Goal: Information Seeking & Learning: Check status

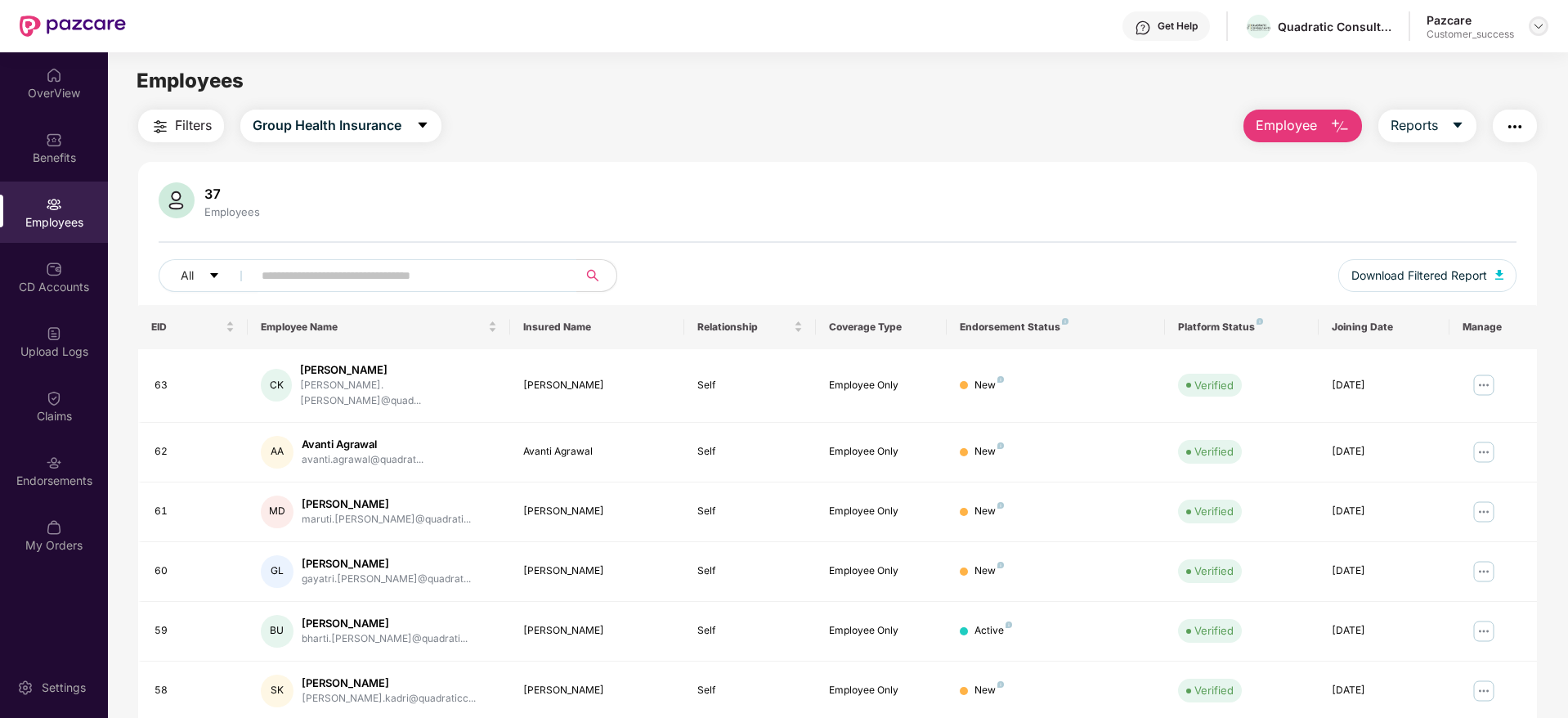
drag, startPoint x: 1538, startPoint y: 19, endPoint x: 1531, endPoint y: 40, distance: 22.1
click at [1538, 20] on div at bounding box center [1538, 25] width 19 height 19
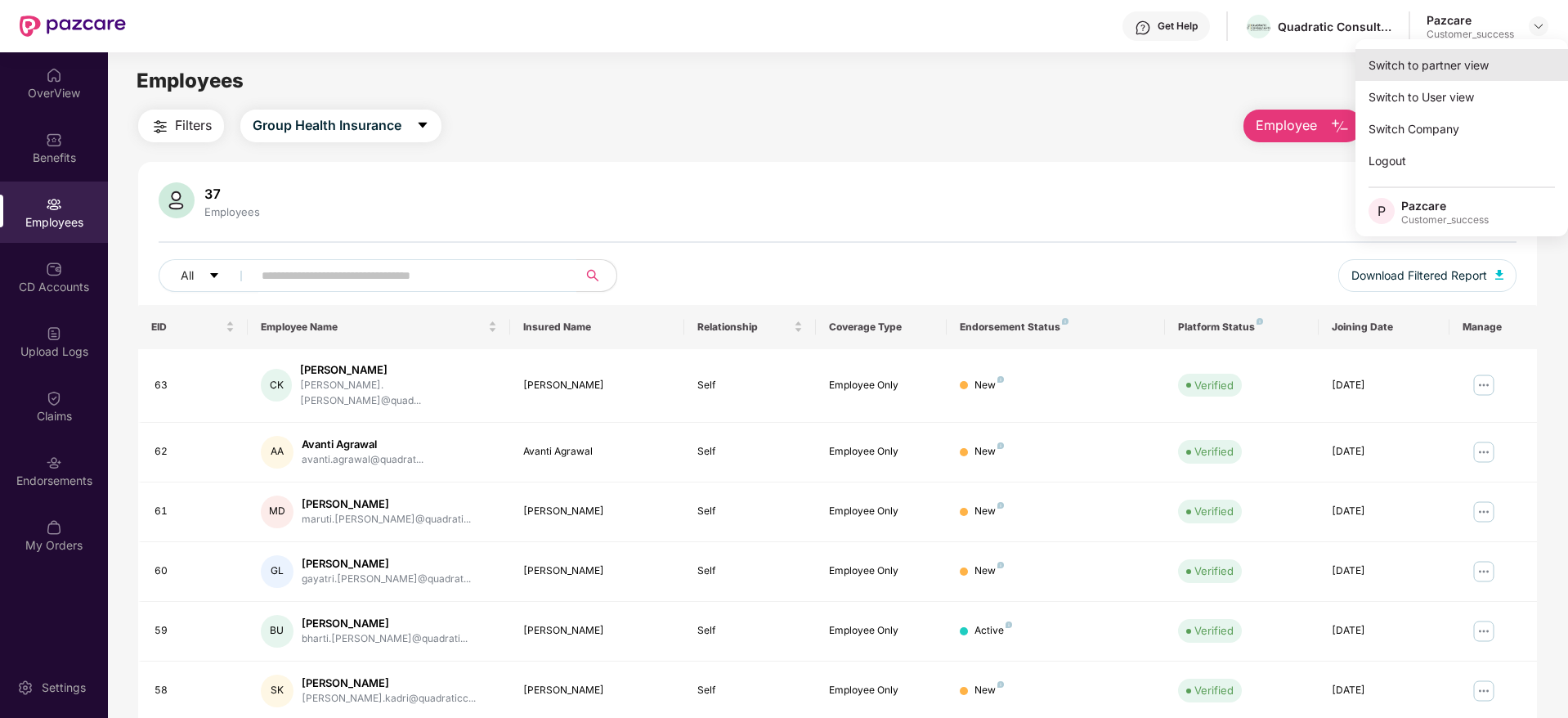
click at [1517, 63] on div "Switch to partner view" at bounding box center [1462, 65] width 213 height 32
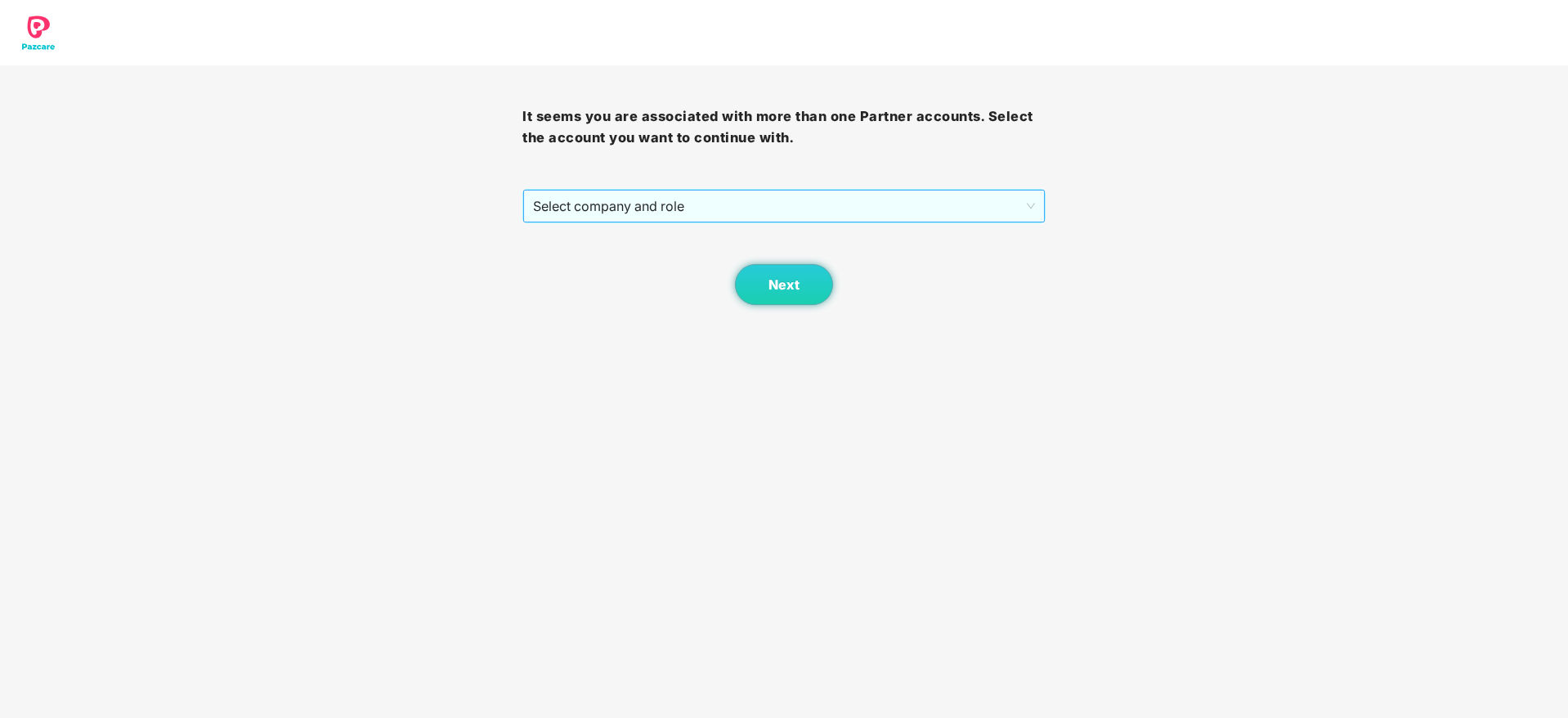
click at [891, 207] on span "Select company and role" at bounding box center [784, 206] width 502 height 31
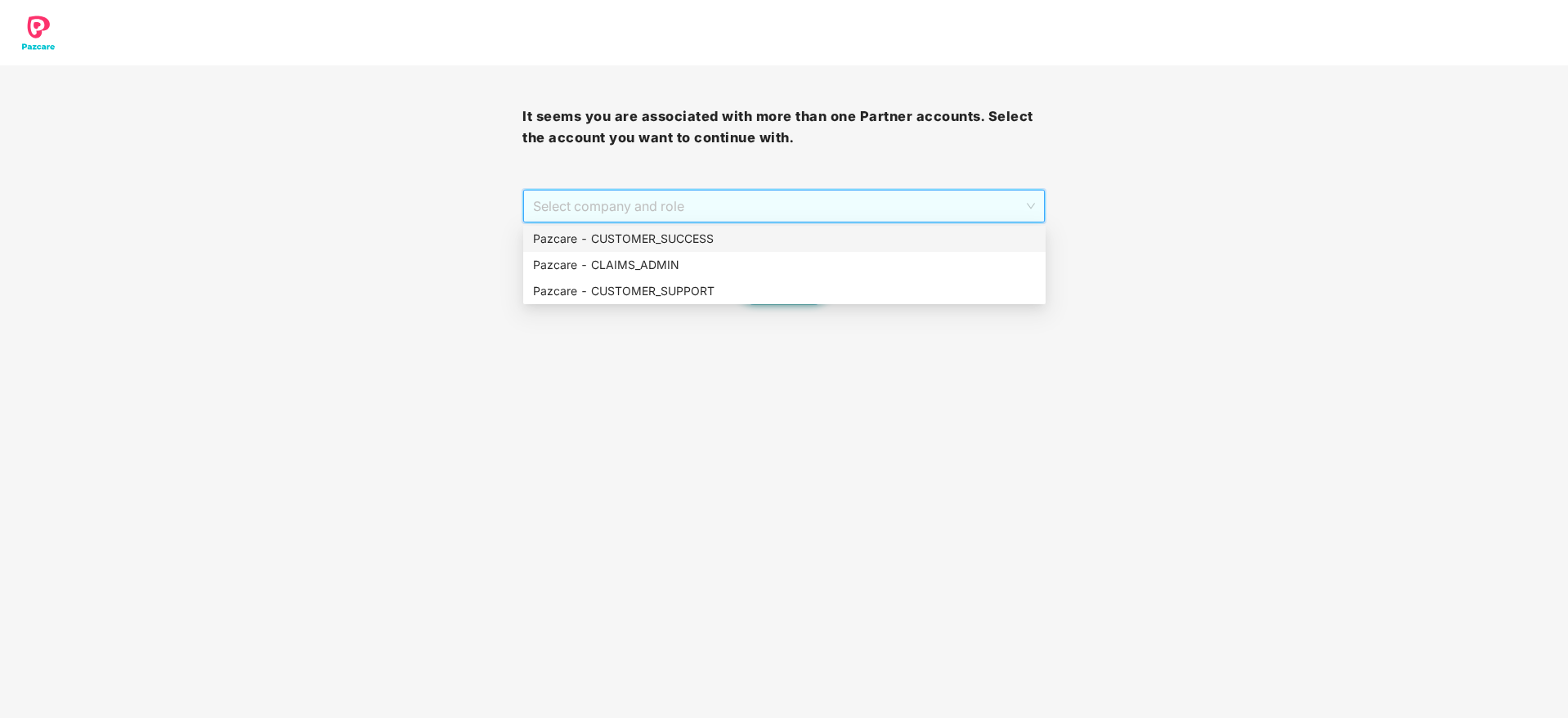
click at [882, 237] on div "Pazcare - CUSTOMER_SUCCESS" at bounding box center [784, 238] width 503 height 18
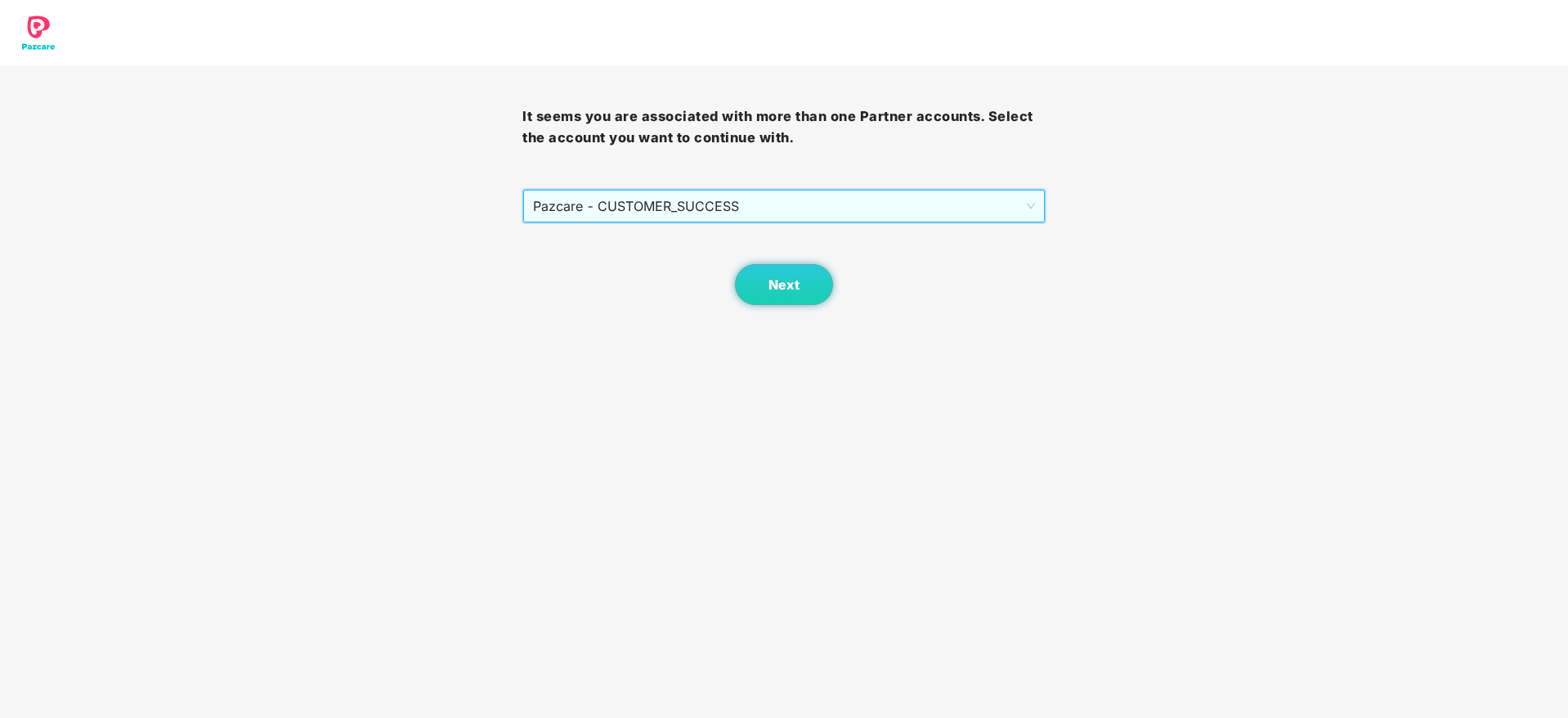
click at [844, 289] on div "Next" at bounding box center [784, 264] width 523 height 82
click at [792, 288] on span "Next" at bounding box center [784, 285] width 31 height 15
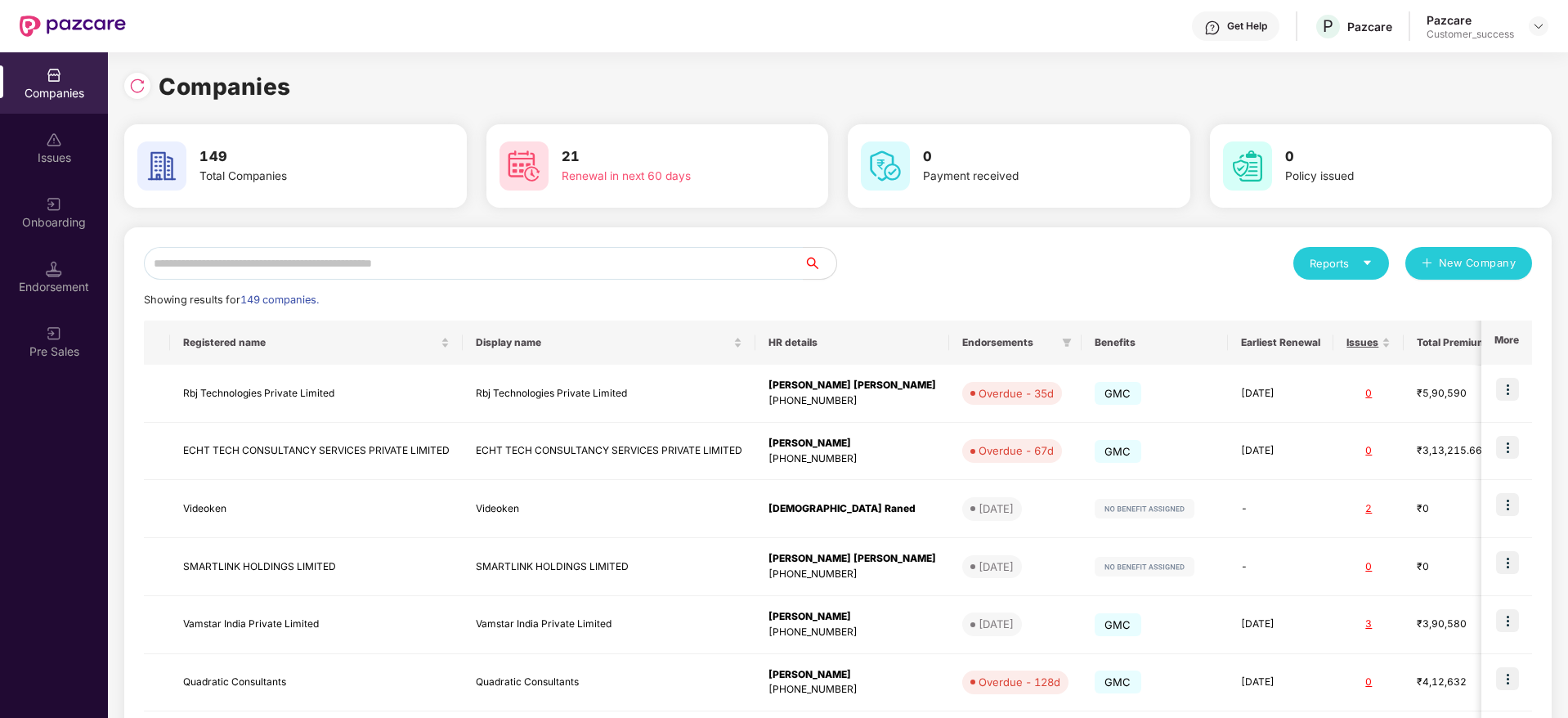
click at [632, 238] on div "Reports New Company Showing results for 149 companies. Registered name Display …" at bounding box center [838, 624] width 1428 height 794
click at [632, 269] on input "text" at bounding box center [474, 263] width 660 height 33
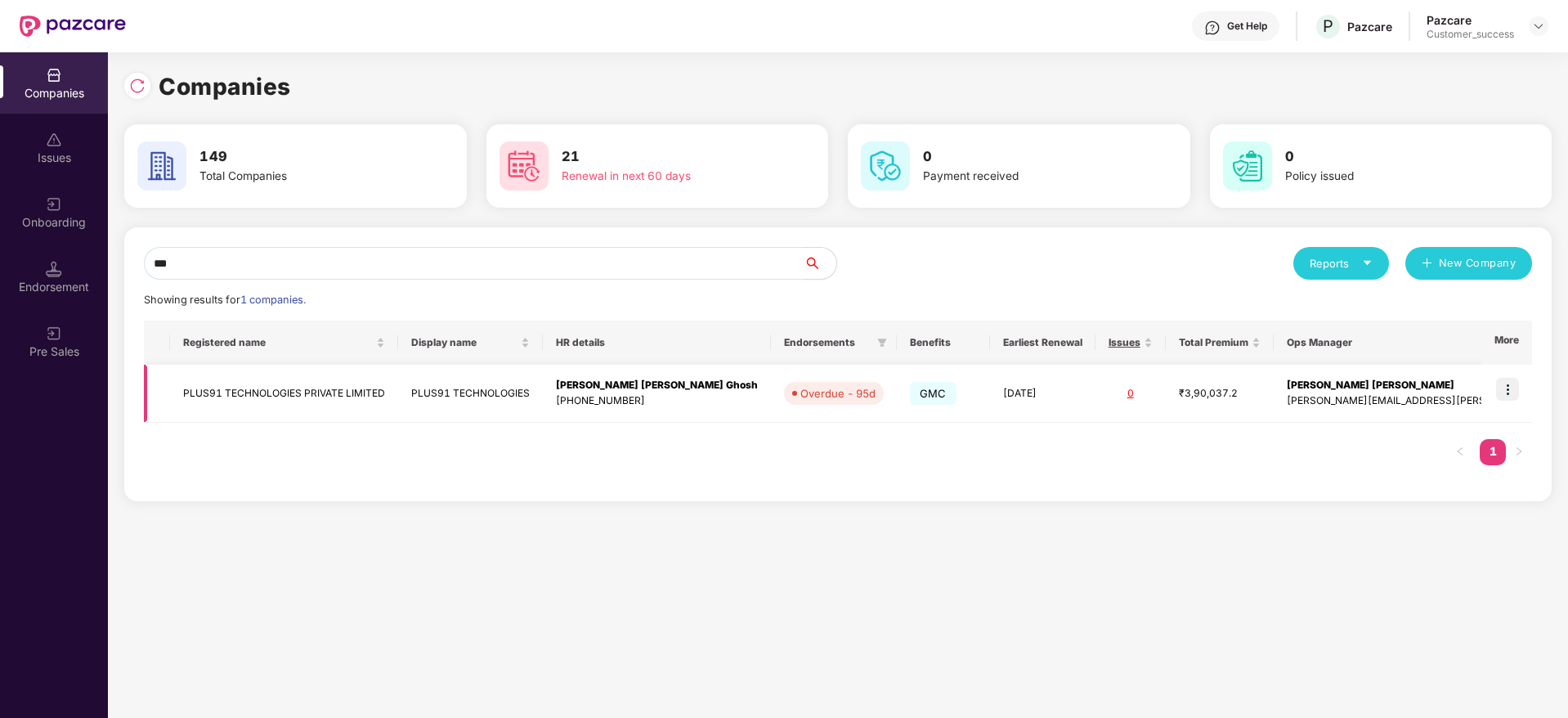
type input "***"
click at [1482, 452] on link "1" at bounding box center [1493, 451] width 26 height 24
drag, startPoint x: 1493, startPoint y: 397, endPoint x: 1513, endPoint y: 401, distance: 20.4
click at [1496, 397] on td at bounding box center [1507, 394] width 51 height 58
click at [1514, 401] on td at bounding box center [1507, 394] width 51 height 58
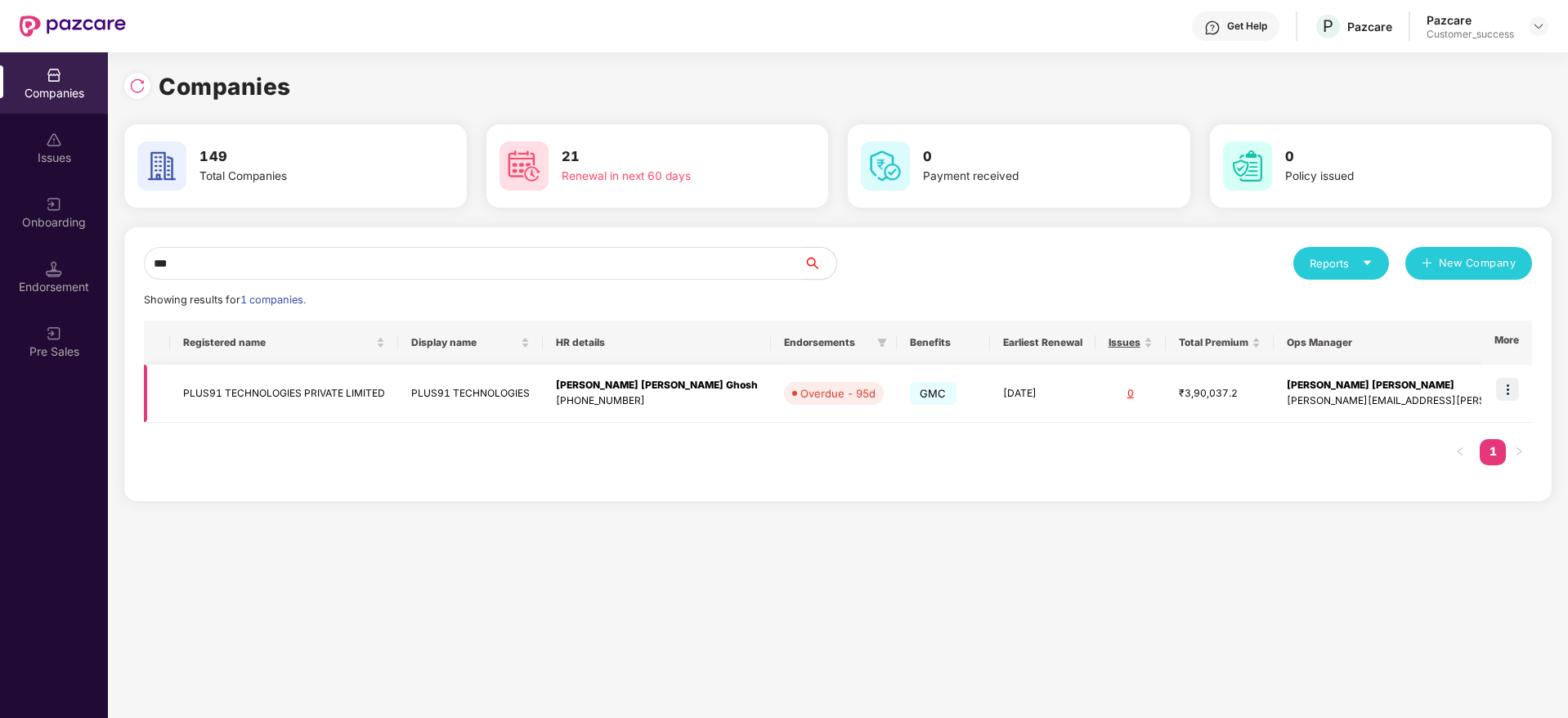
click at [1511, 395] on img at bounding box center [1507, 389] width 23 height 23
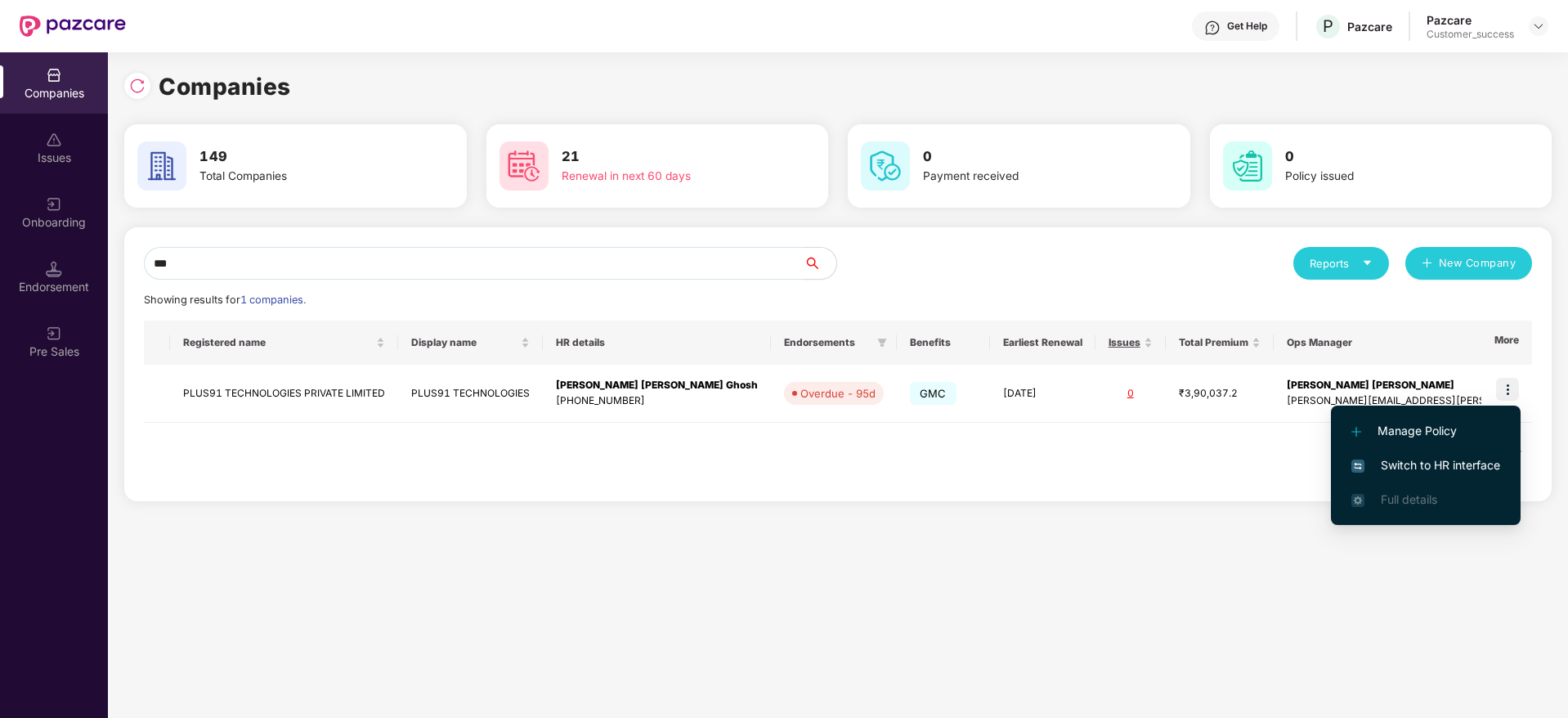
click at [1484, 465] on span "Switch to HR interface" at bounding box center [1426, 465] width 149 height 18
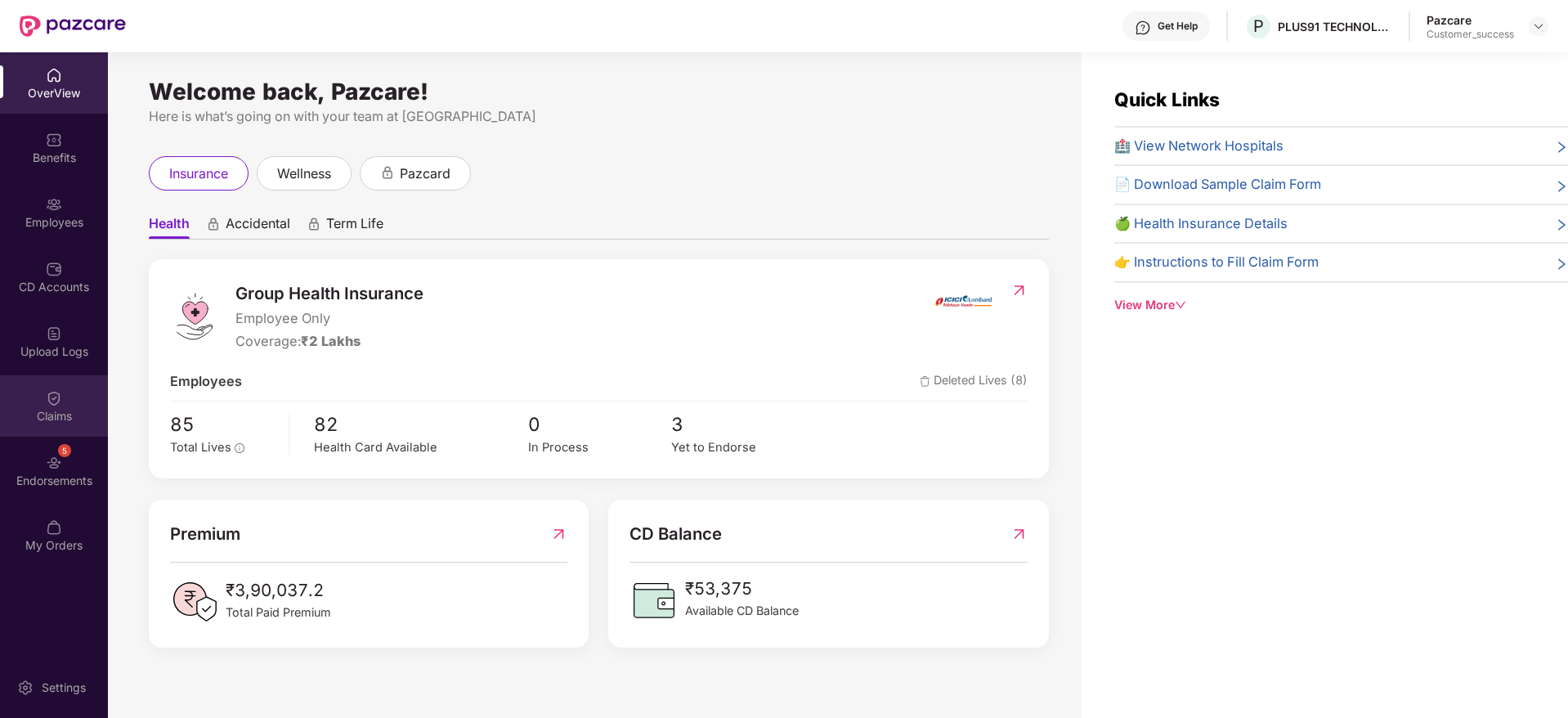
click at [42, 410] on div "Claims" at bounding box center [54, 406] width 108 height 62
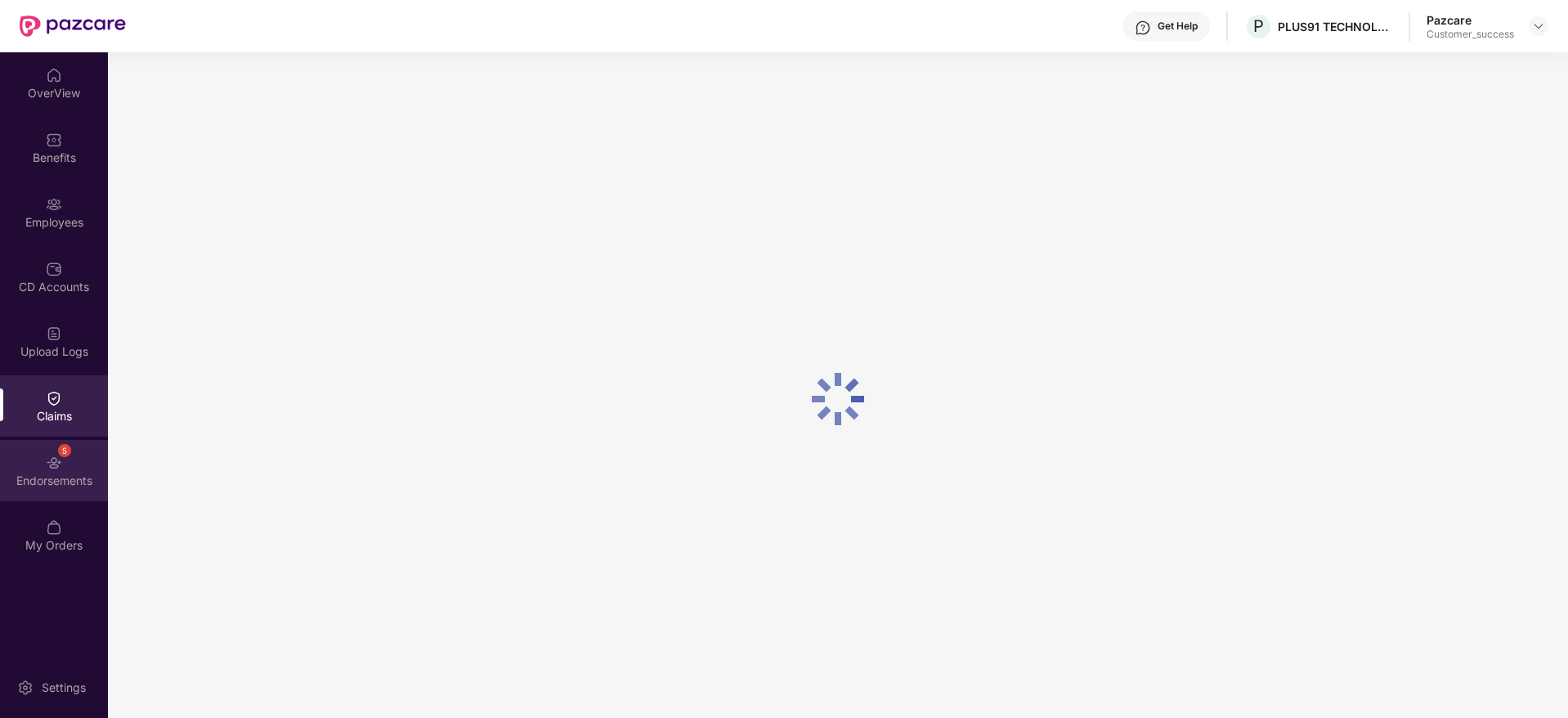
click at [60, 459] on img at bounding box center [53, 462] width 16 height 16
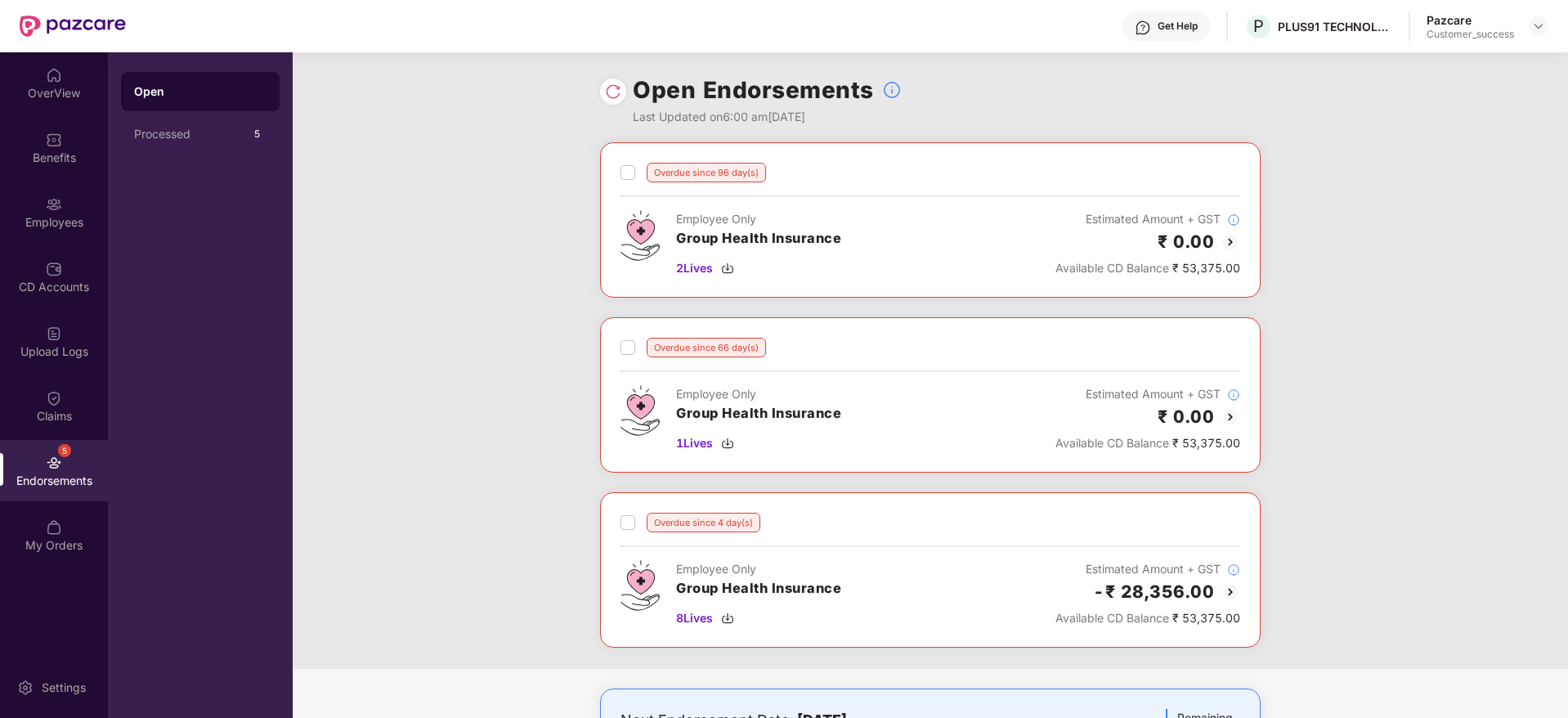
click at [1230, 242] on img at bounding box center [1230, 242] width 19 height 19
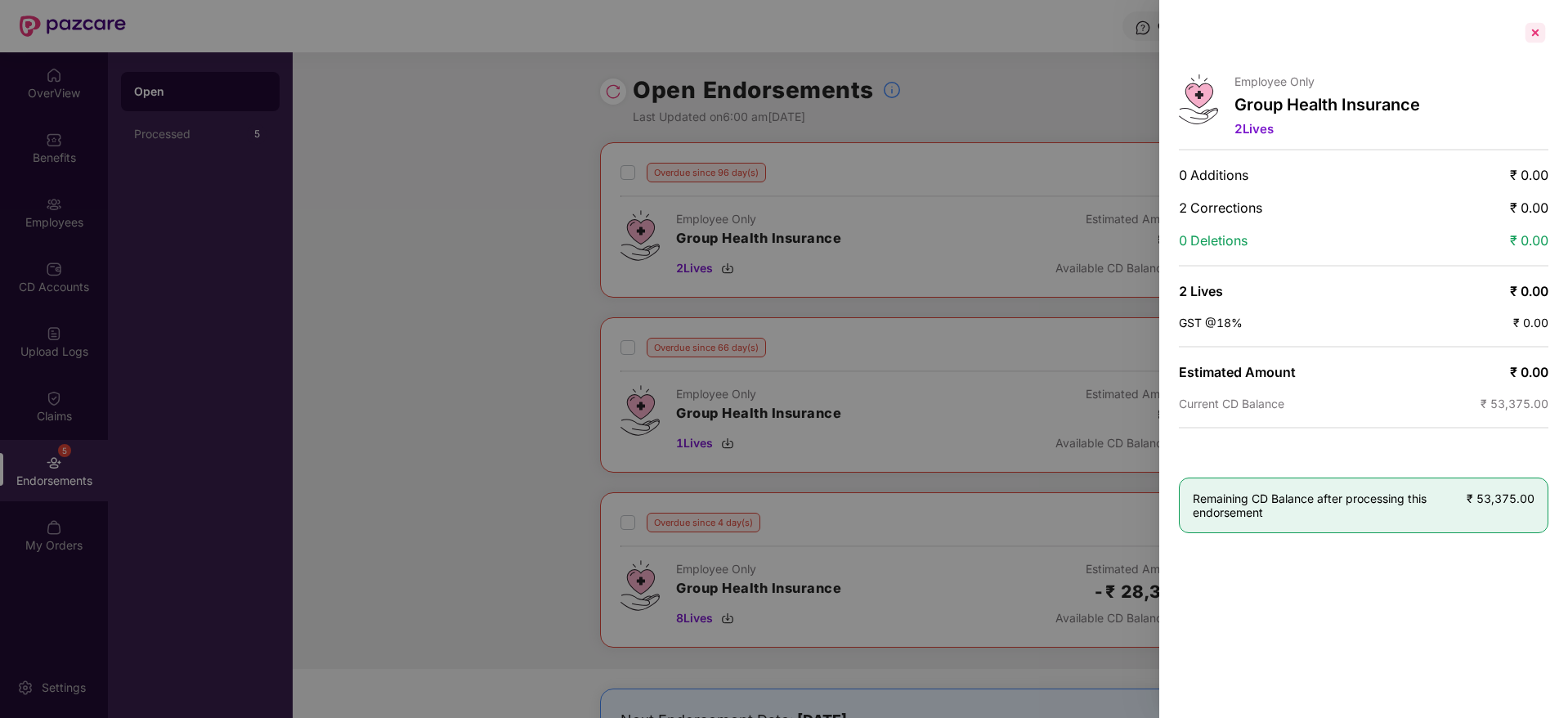
click at [1543, 32] on div at bounding box center [1535, 32] width 26 height 26
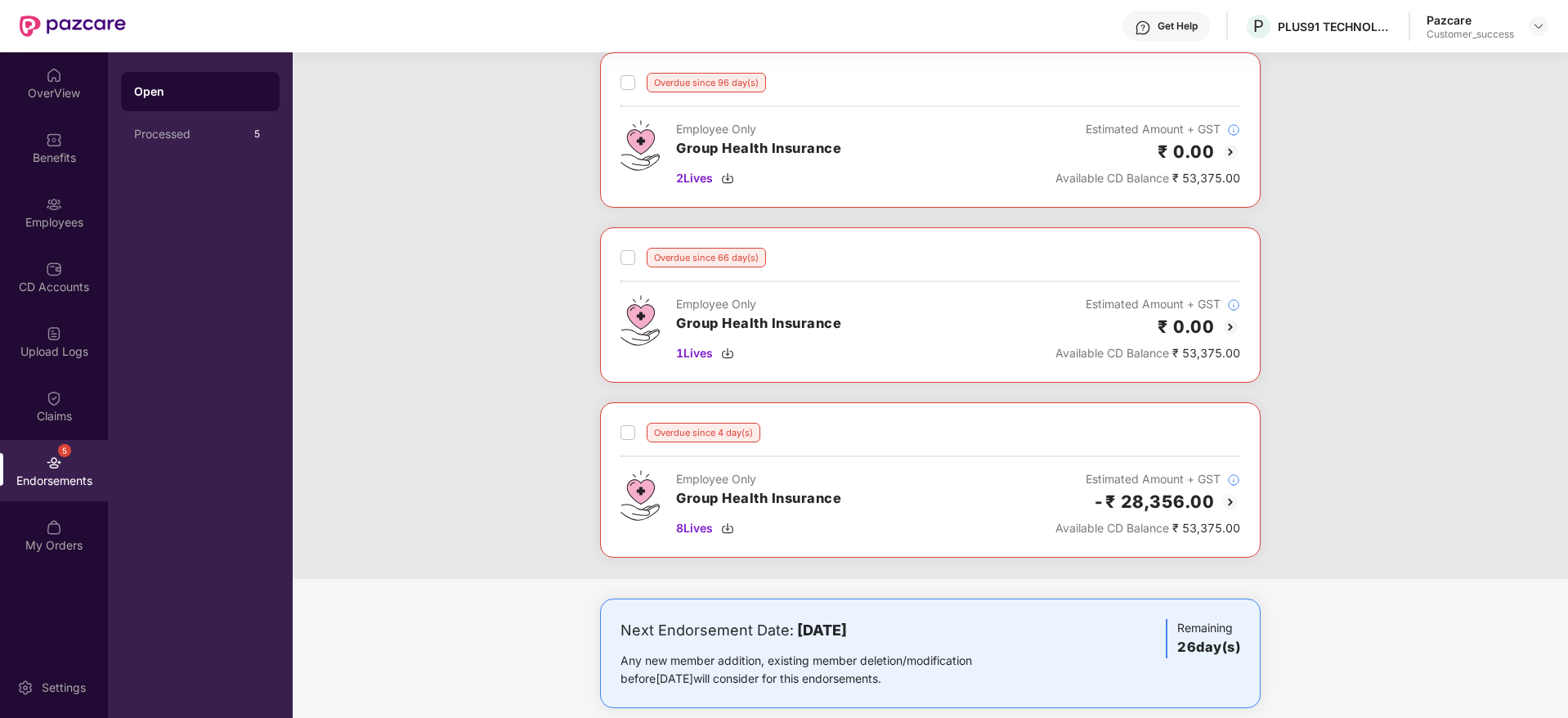
scroll to position [113, 0]
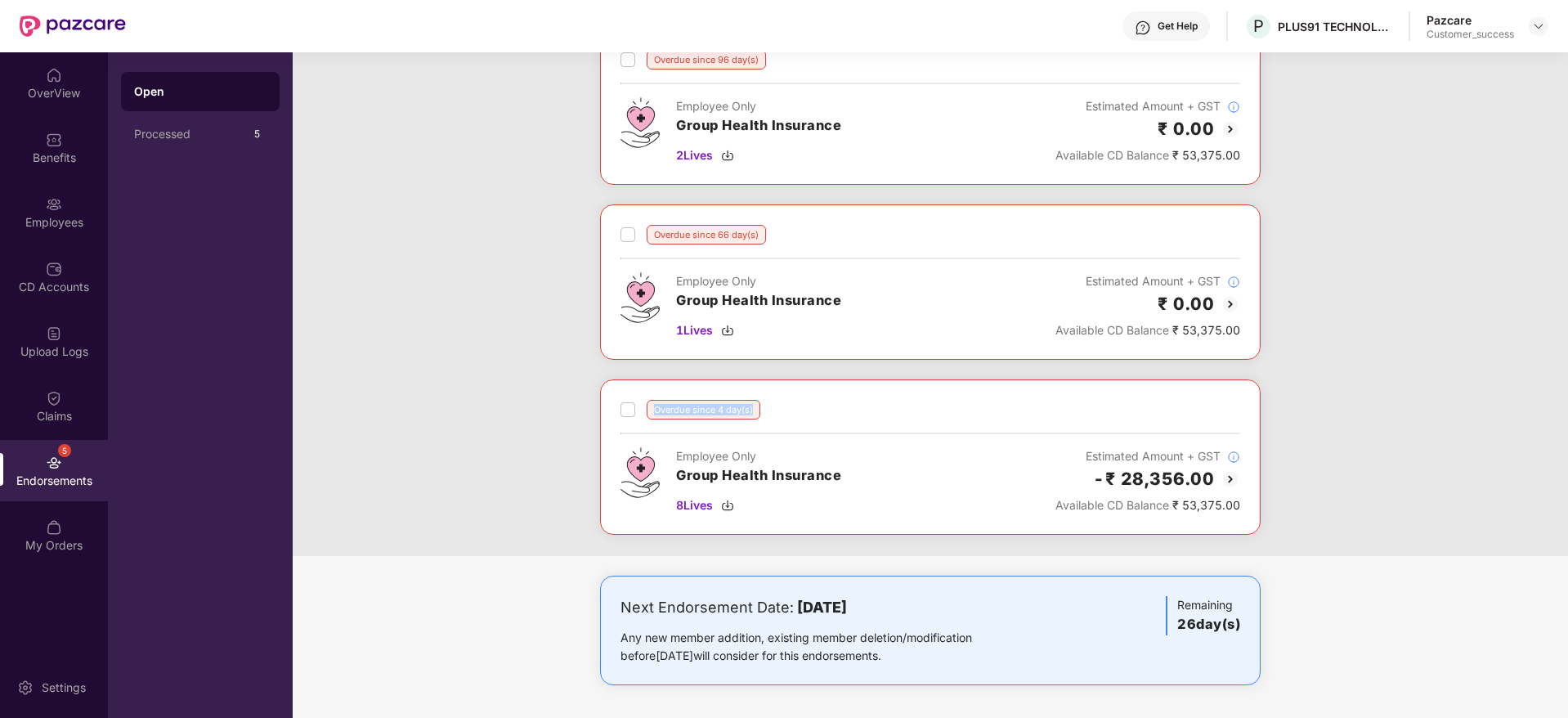
drag, startPoint x: 653, startPoint y: 413, endPoint x: 855, endPoint y: 413, distance: 202.0
click at [855, 413] on div "Overdue since 4 day(s)" at bounding box center [930, 410] width 620 height 19
click at [858, 413] on div "Overdue since 4 day(s)" at bounding box center [930, 410] width 620 height 19
click at [1230, 475] on img at bounding box center [1230, 479] width 19 height 19
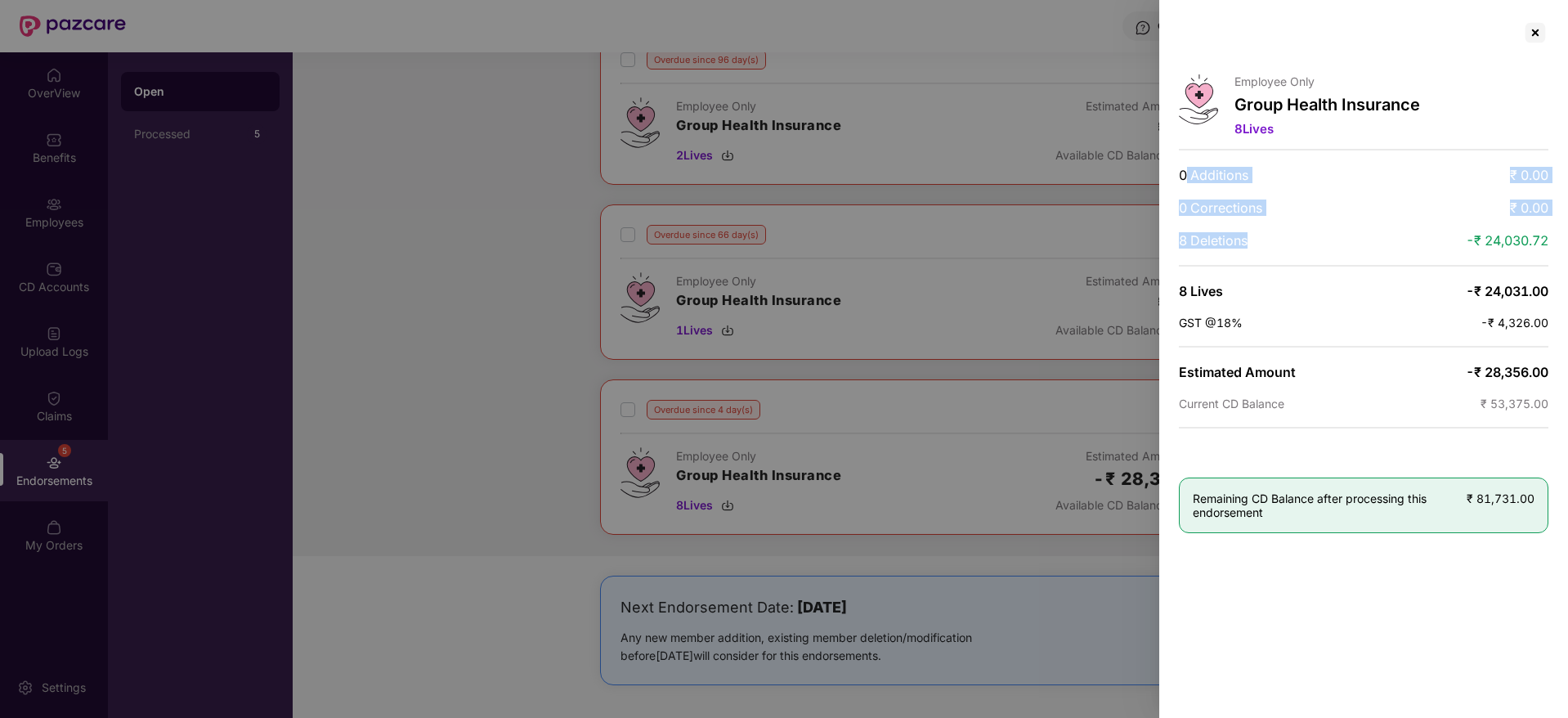
drag, startPoint x: 1185, startPoint y: 166, endPoint x: 1313, endPoint y: 231, distance: 143.6
click at [1313, 231] on div "Employee Only Group Health Insurance 8 Lives 0 Additions ₹ 0.00 0 Corrections ₹…" at bounding box center [1364, 359] width 409 height 718
click at [1538, 35] on div at bounding box center [1535, 32] width 26 height 26
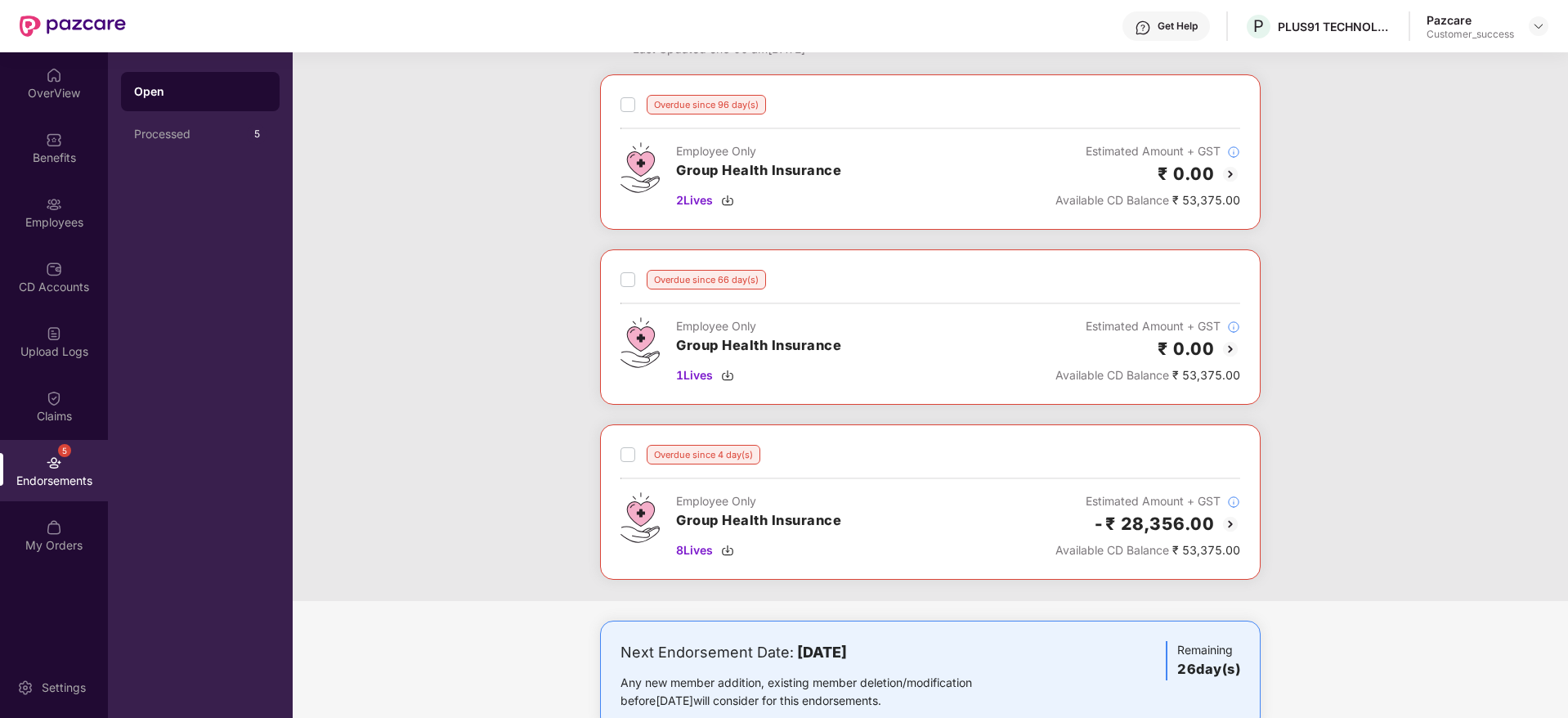
scroll to position [0, 0]
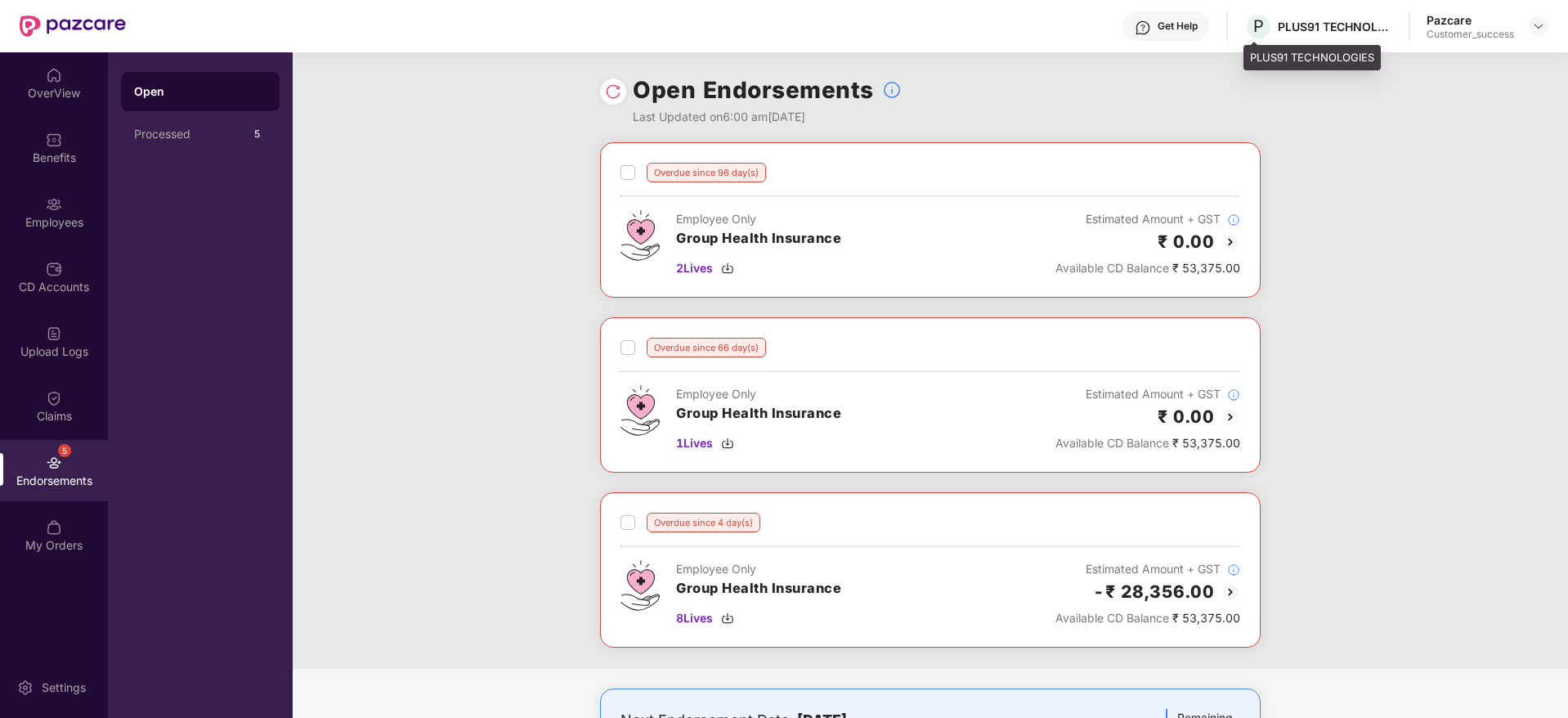
click at [1348, 19] on div "PLUS91 TECHNOLOGIES" at bounding box center [1336, 26] width 115 height 15
copy div "PLUS91 TECHNOLOGIES"
click at [86, 143] on div "Benefits" at bounding box center [54, 147] width 108 height 62
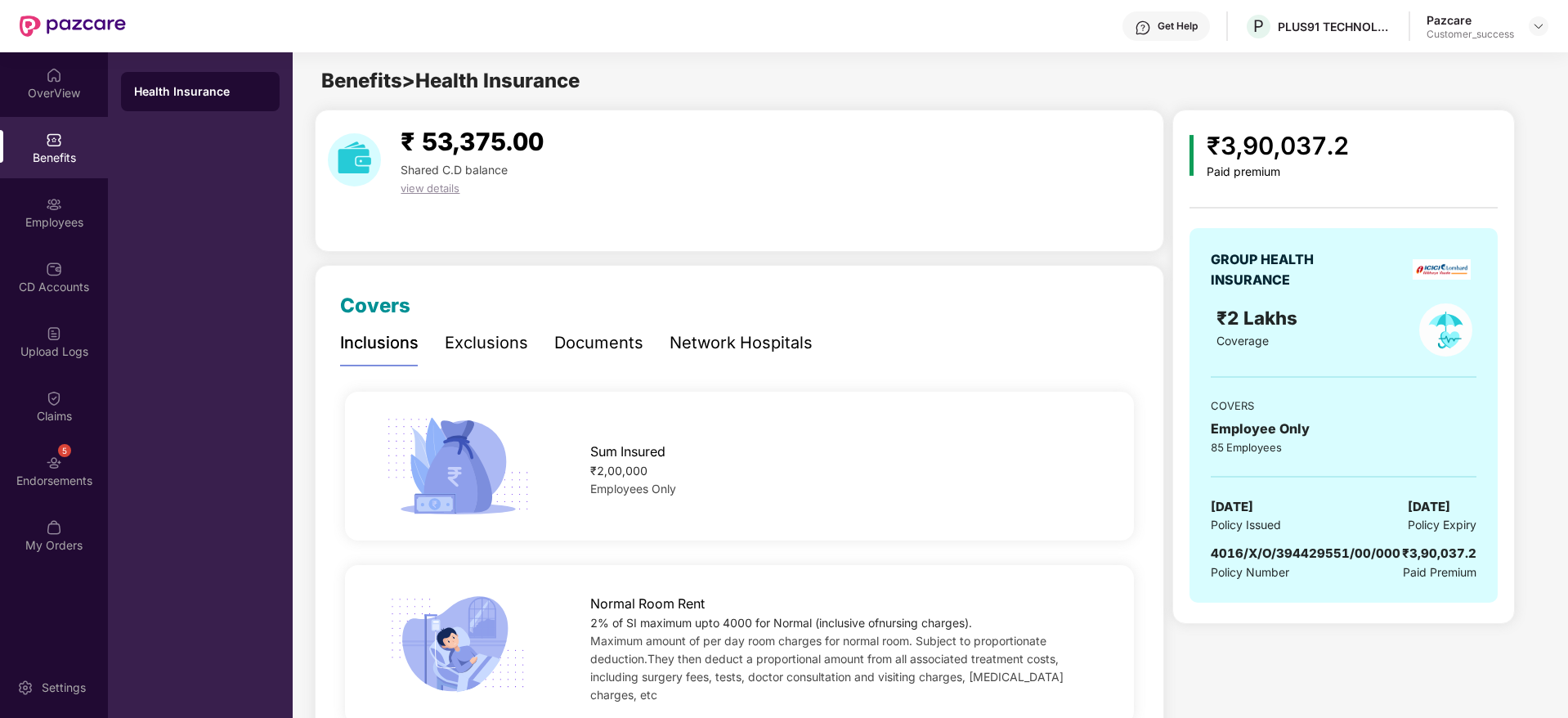
click at [1301, 557] on span "4016/X/O/394429551/00/000" at bounding box center [1305, 553] width 190 height 15
copy span "4016/X/O/394429551/00/000"
click at [90, 507] on div "My Orders" at bounding box center [54, 536] width 108 height 62
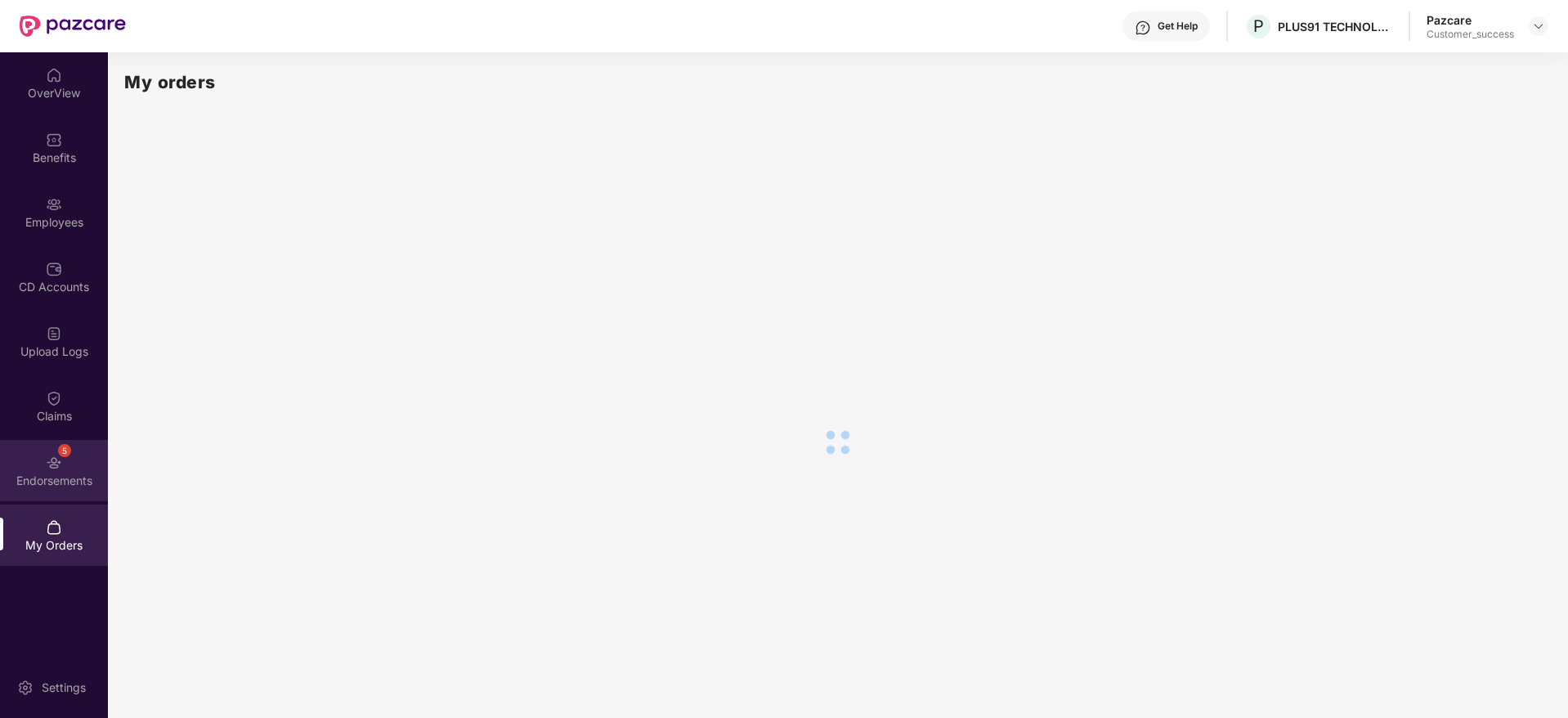
drag, startPoint x: 90, startPoint y: 506, endPoint x: 81, endPoint y: 476, distance: 31.3
click at [81, 476] on div "Endorsements" at bounding box center [54, 481] width 108 height 16
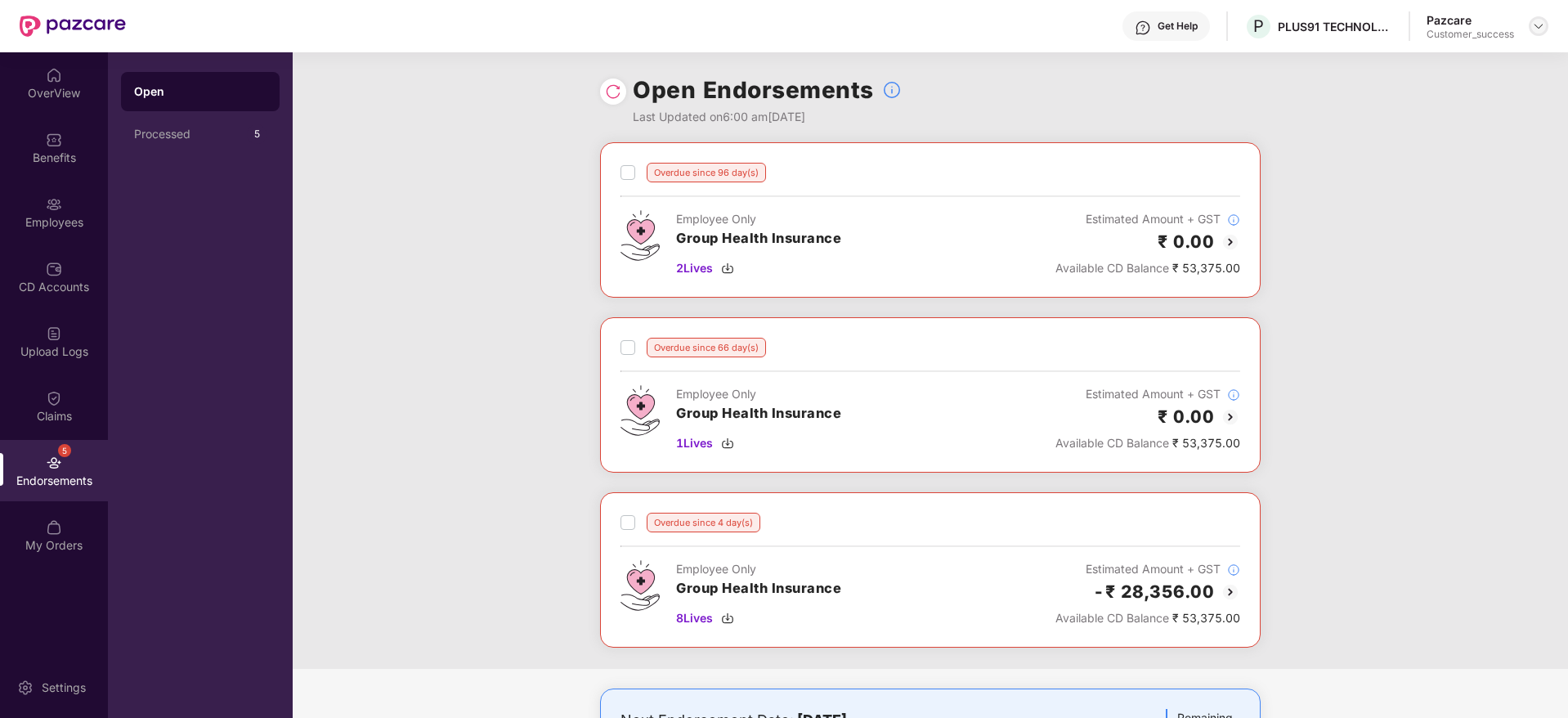
click at [1538, 28] on img at bounding box center [1538, 25] width 13 height 13
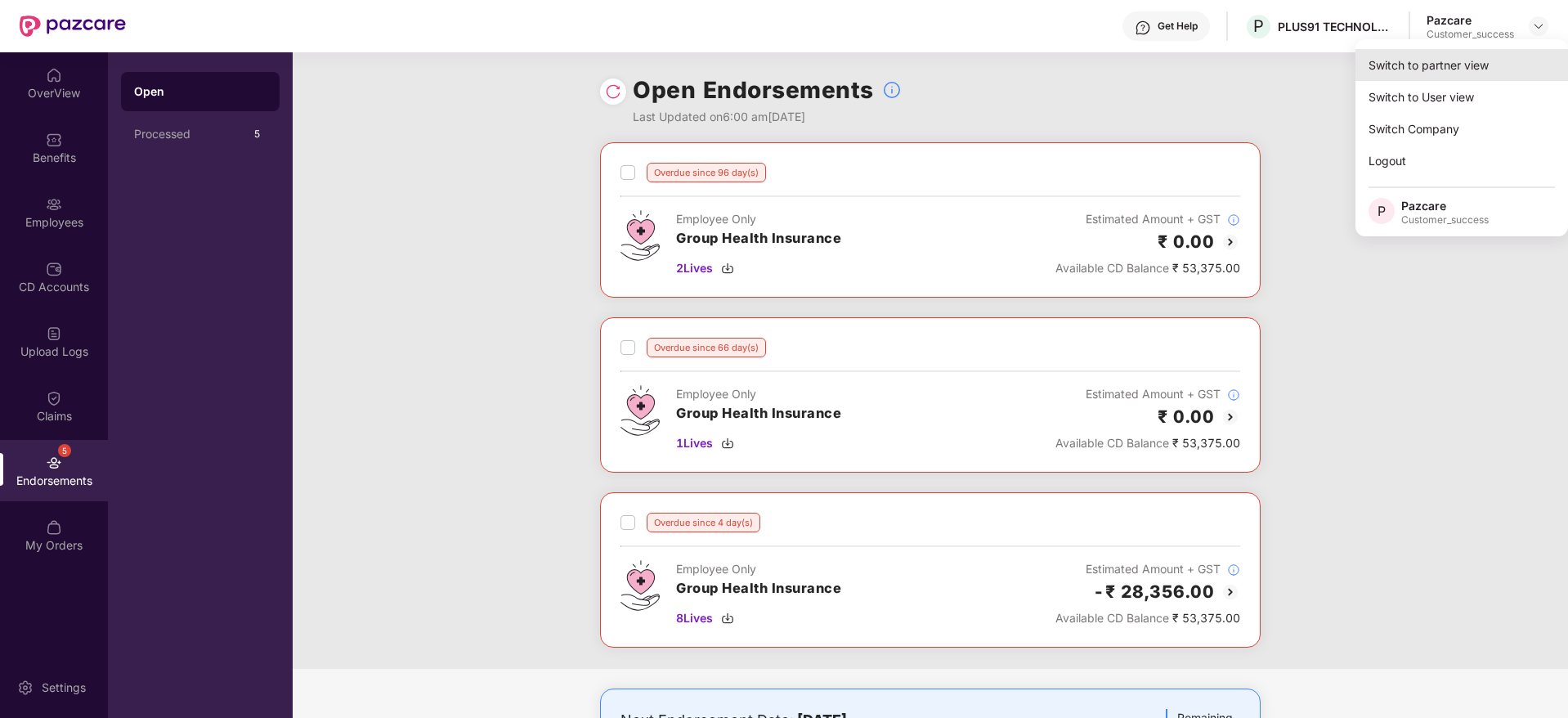
click at [1501, 65] on div "Switch to partner view" at bounding box center [1462, 65] width 213 height 32
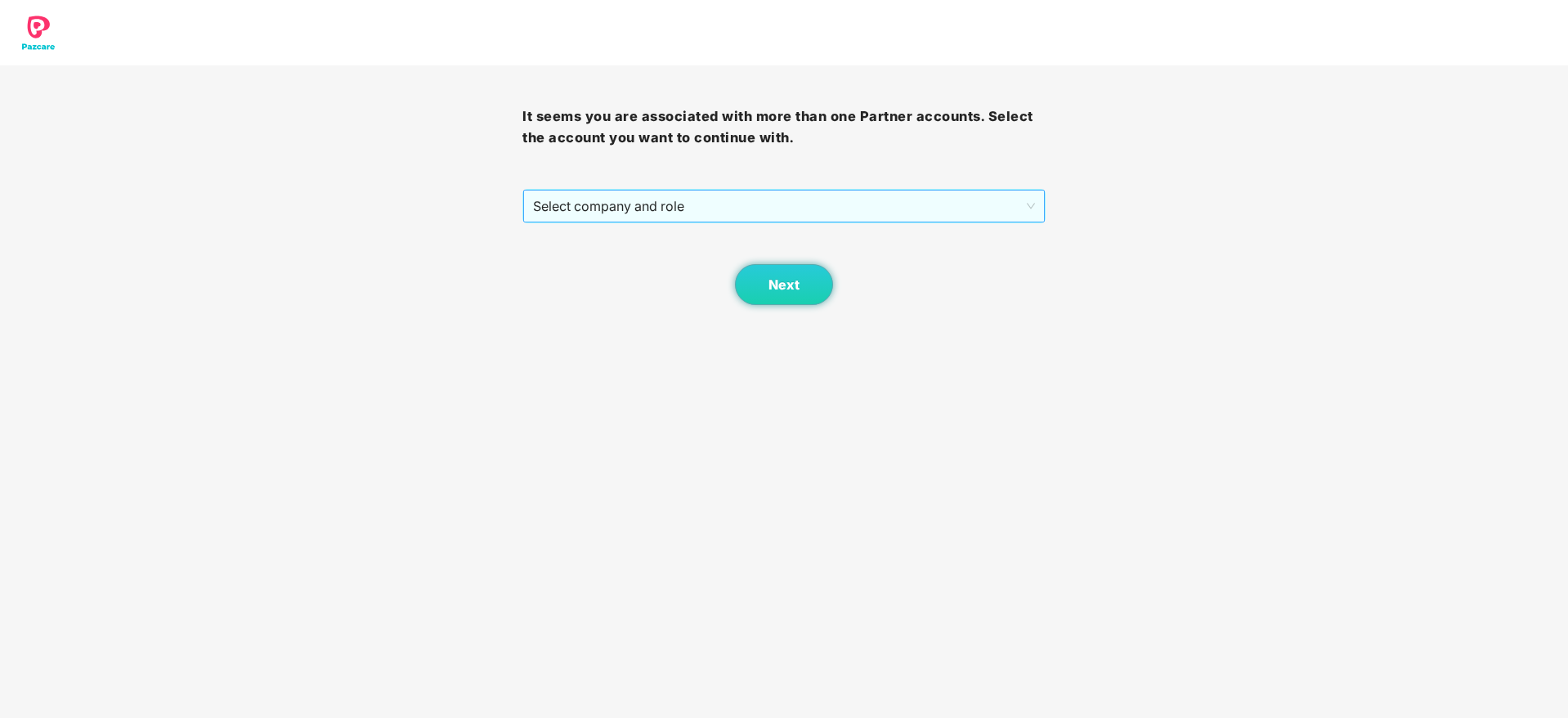
click at [755, 219] on span "Select company and role" at bounding box center [784, 206] width 502 height 31
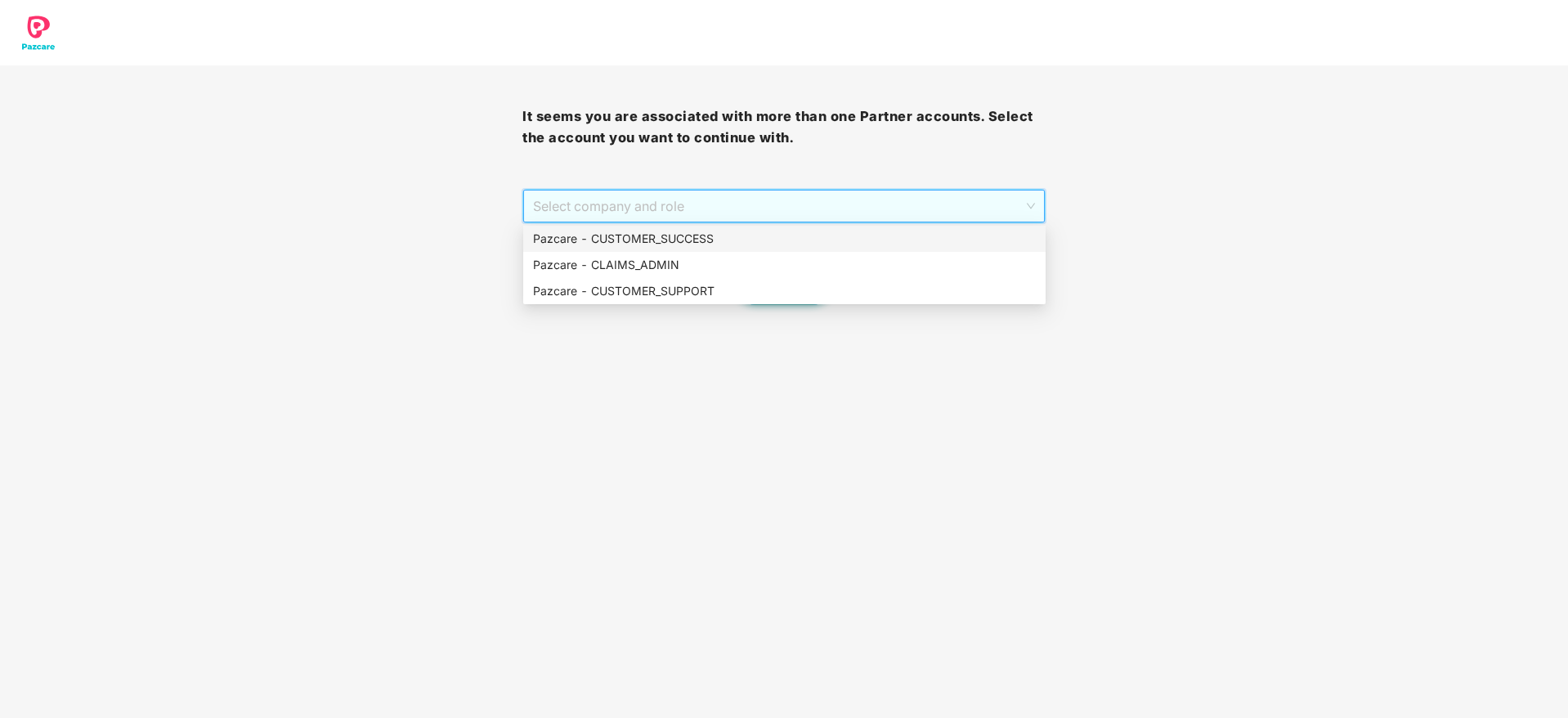
click at [744, 232] on div "Pazcare - CUSTOMER_SUCCESS" at bounding box center [784, 238] width 503 height 18
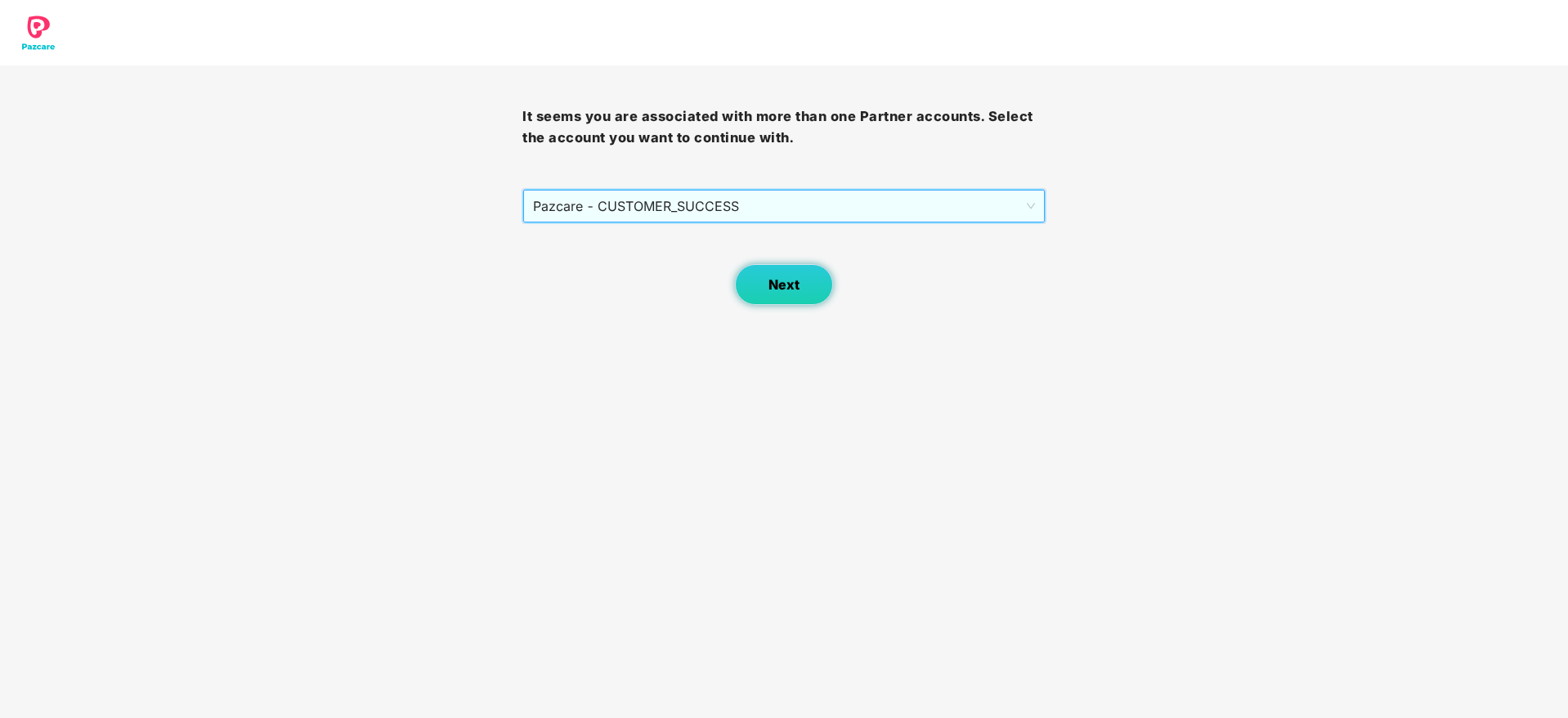
click at [768, 291] on button "Next" at bounding box center [784, 285] width 98 height 41
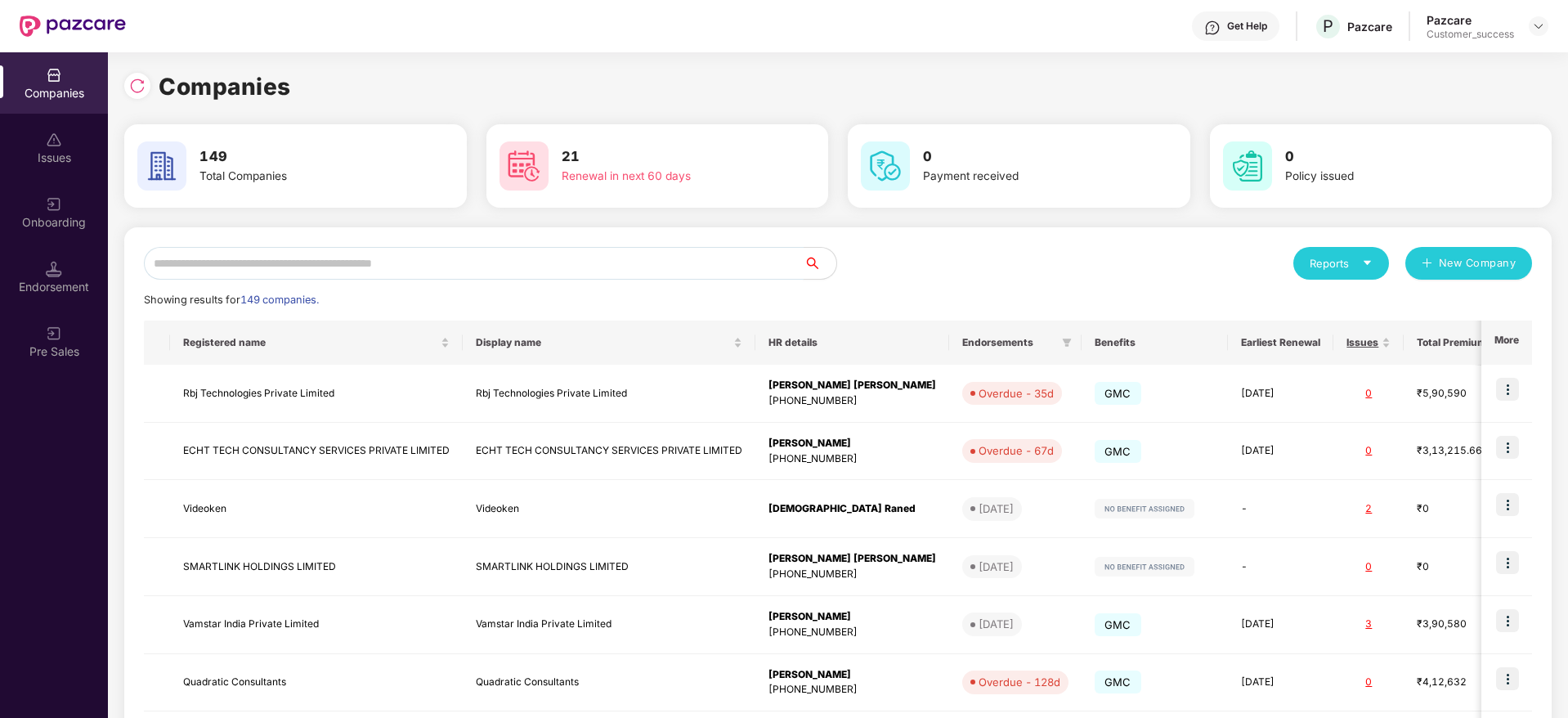
click at [425, 258] on input "text" at bounding box center [474, 263] width 660 height 33
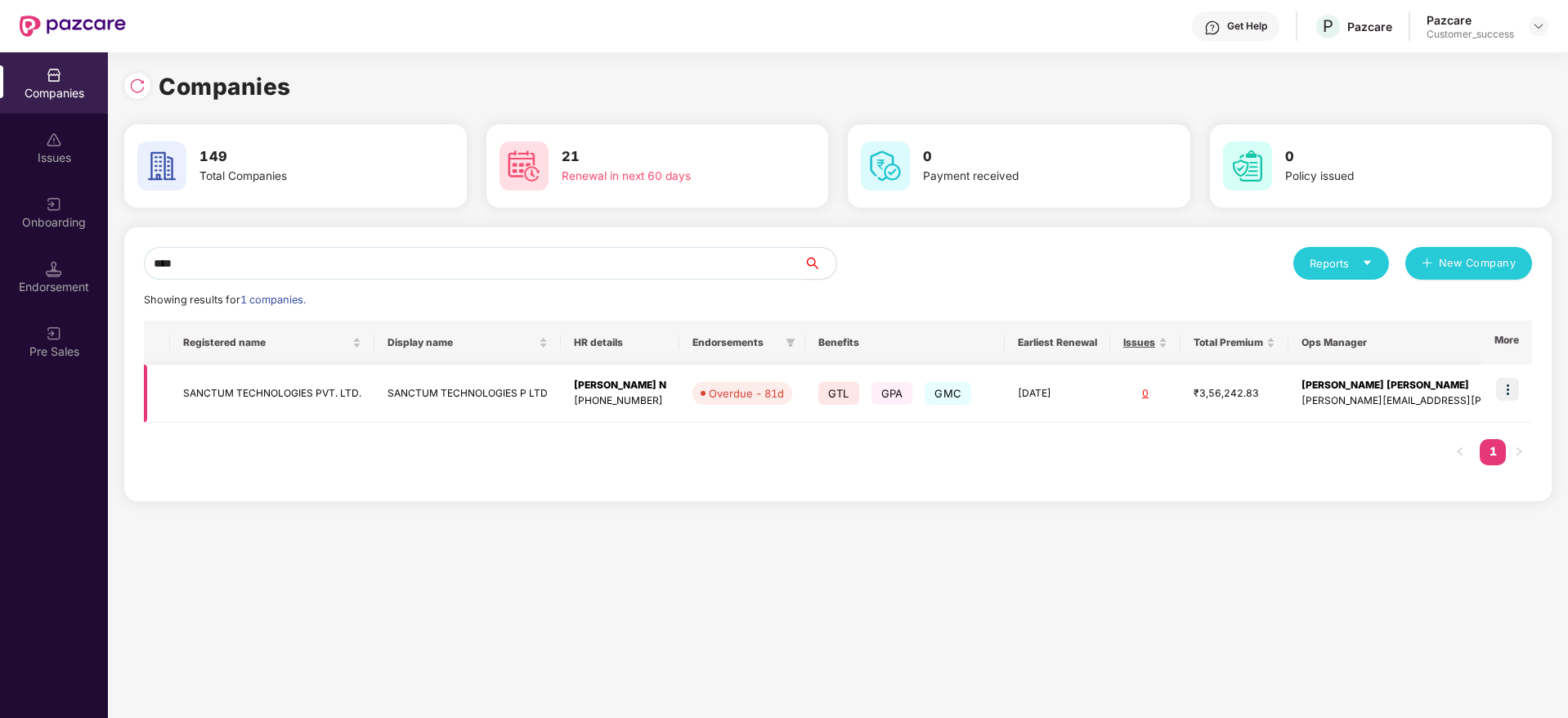
type input "****"
drag, startPoint x: 1514, startPoint y: 380, endPoint x: 1506, endPoint y: 401, distance: 22.5
click at [1515, 382] on img at bounding box center [1507, 389] width 23 height 23
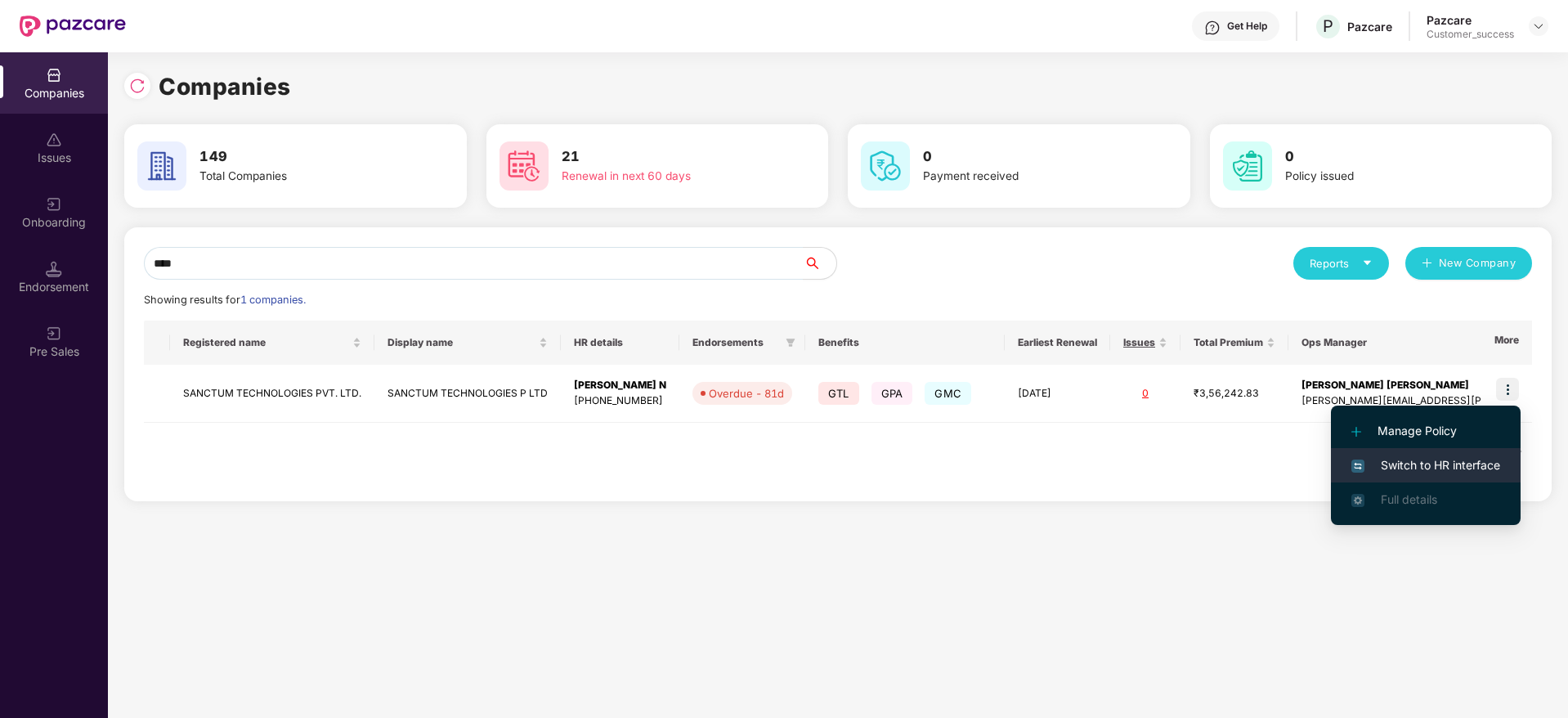
click at [1492, 454] on li "Switch to HR interface" at bounding box center [1426, 465] width 190 height 35
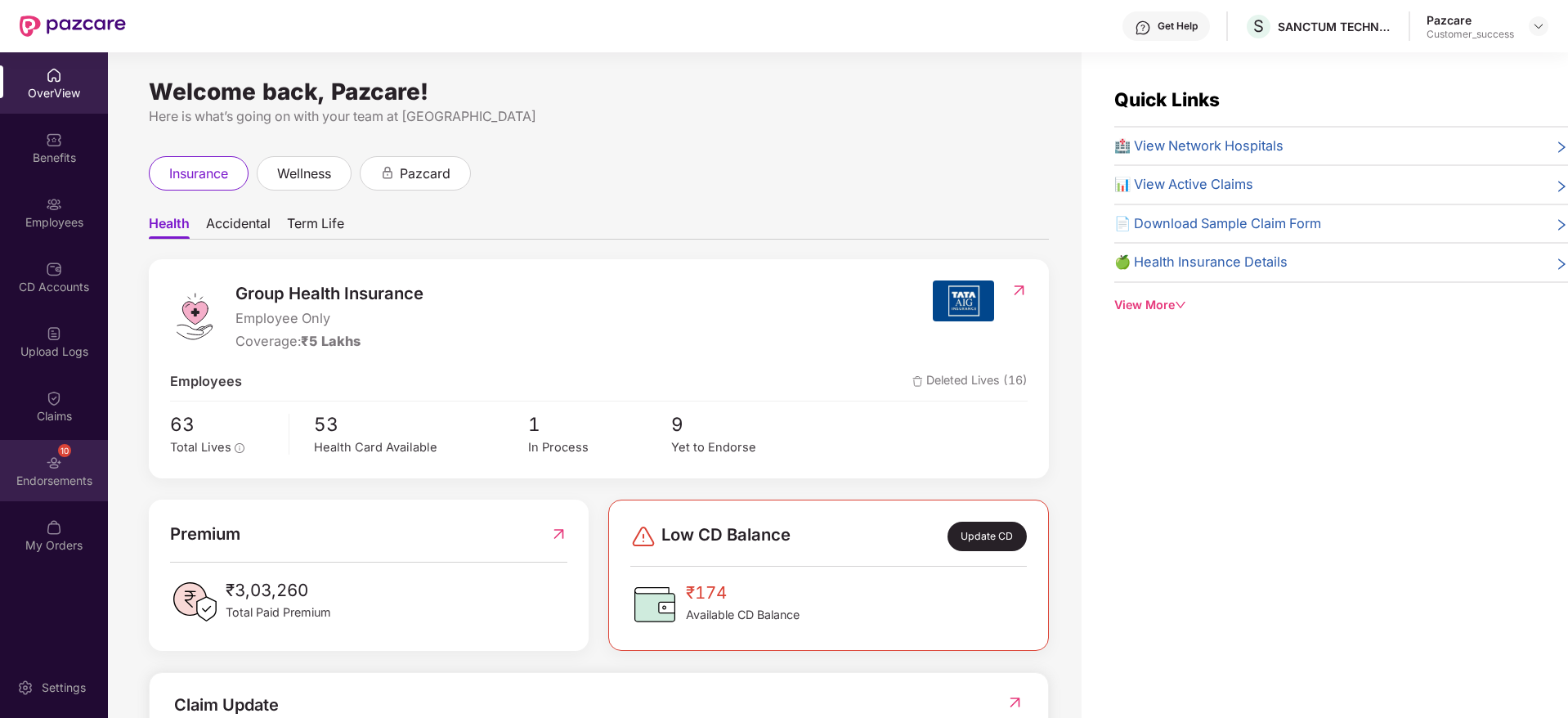
click at [76, 454] on div "10 Endorsements" at bounding box center [54, 471] width 108 height 62
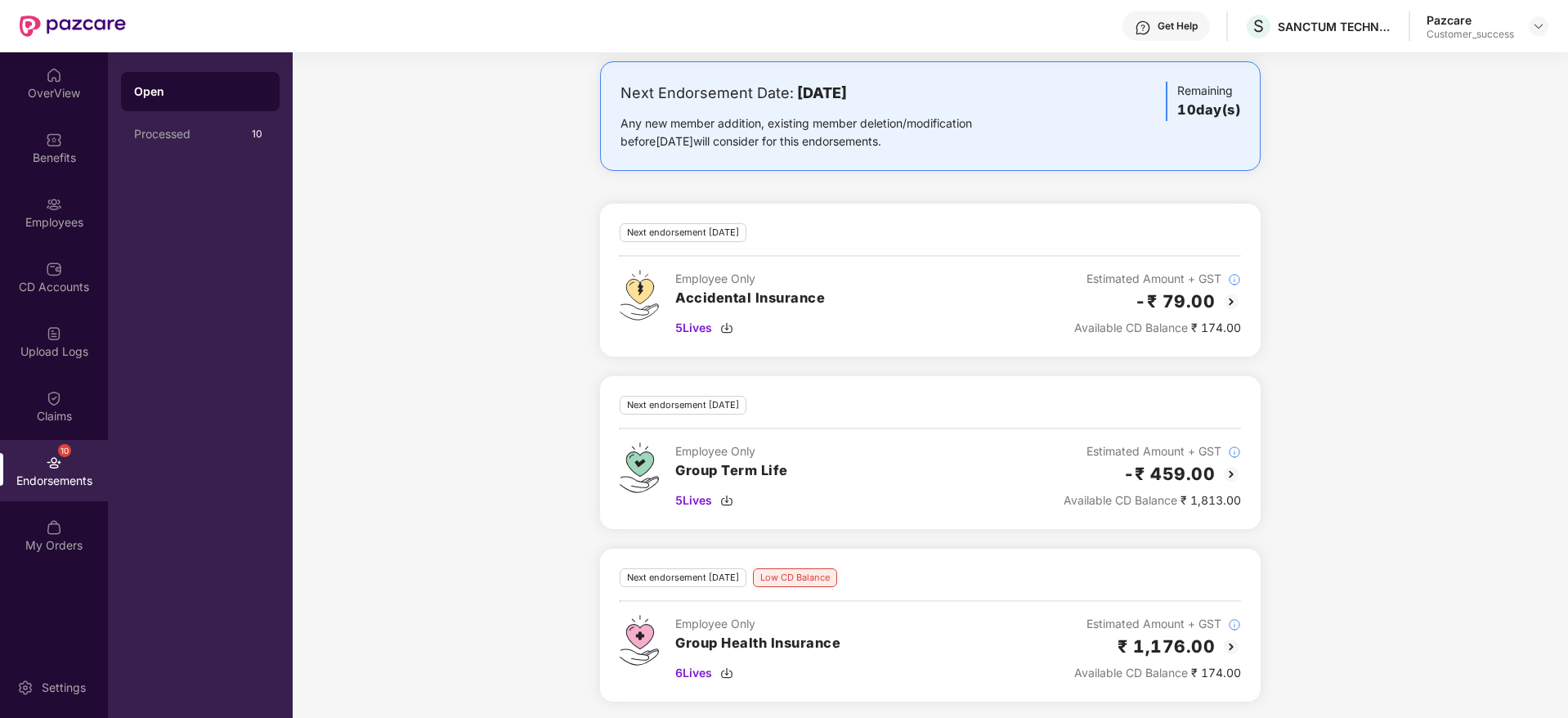
scroll to position [630, 0]
click at [1225, 642] on img at bounding box center [1231, 644] width 19 height 19
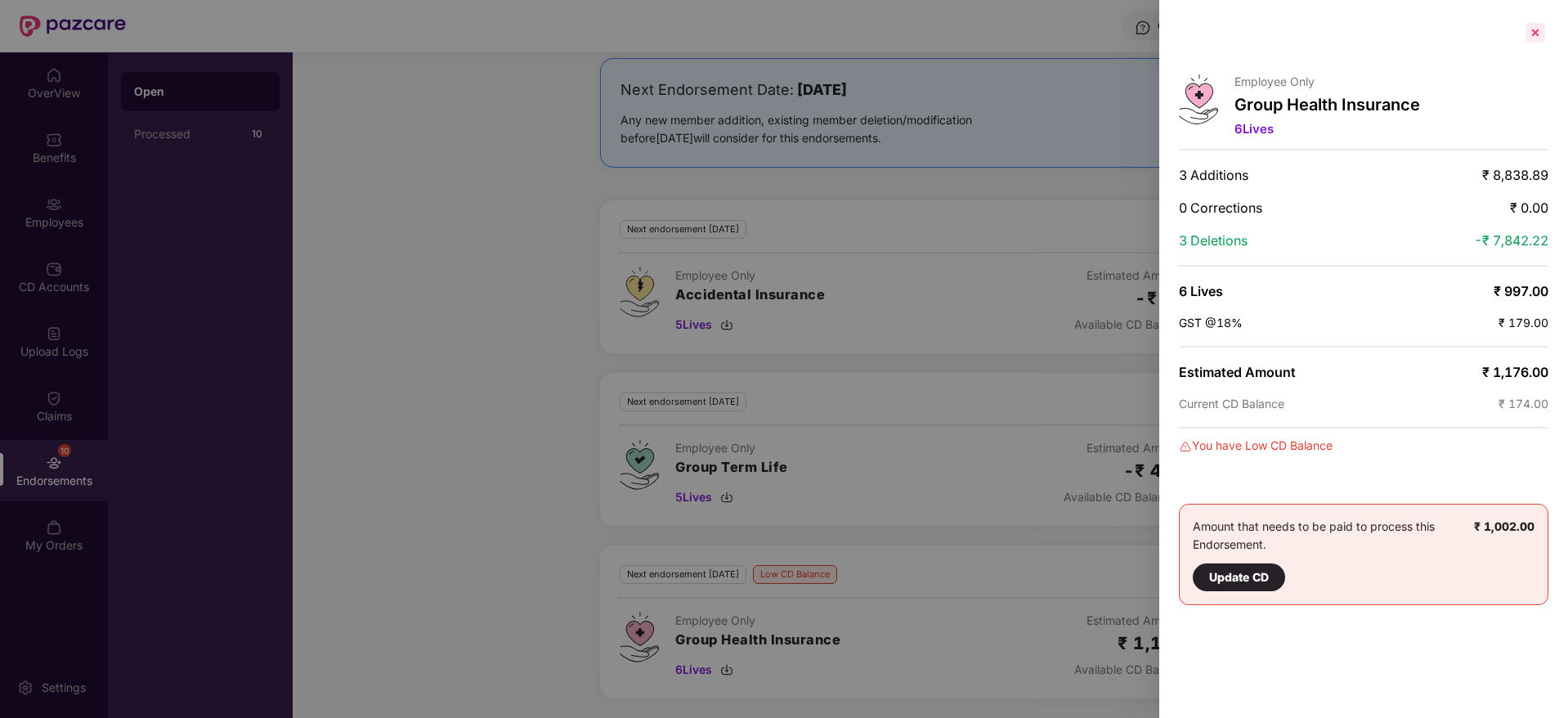
click at [1536, 35] on div at bounding box center [1535, 32] width 26 height 26
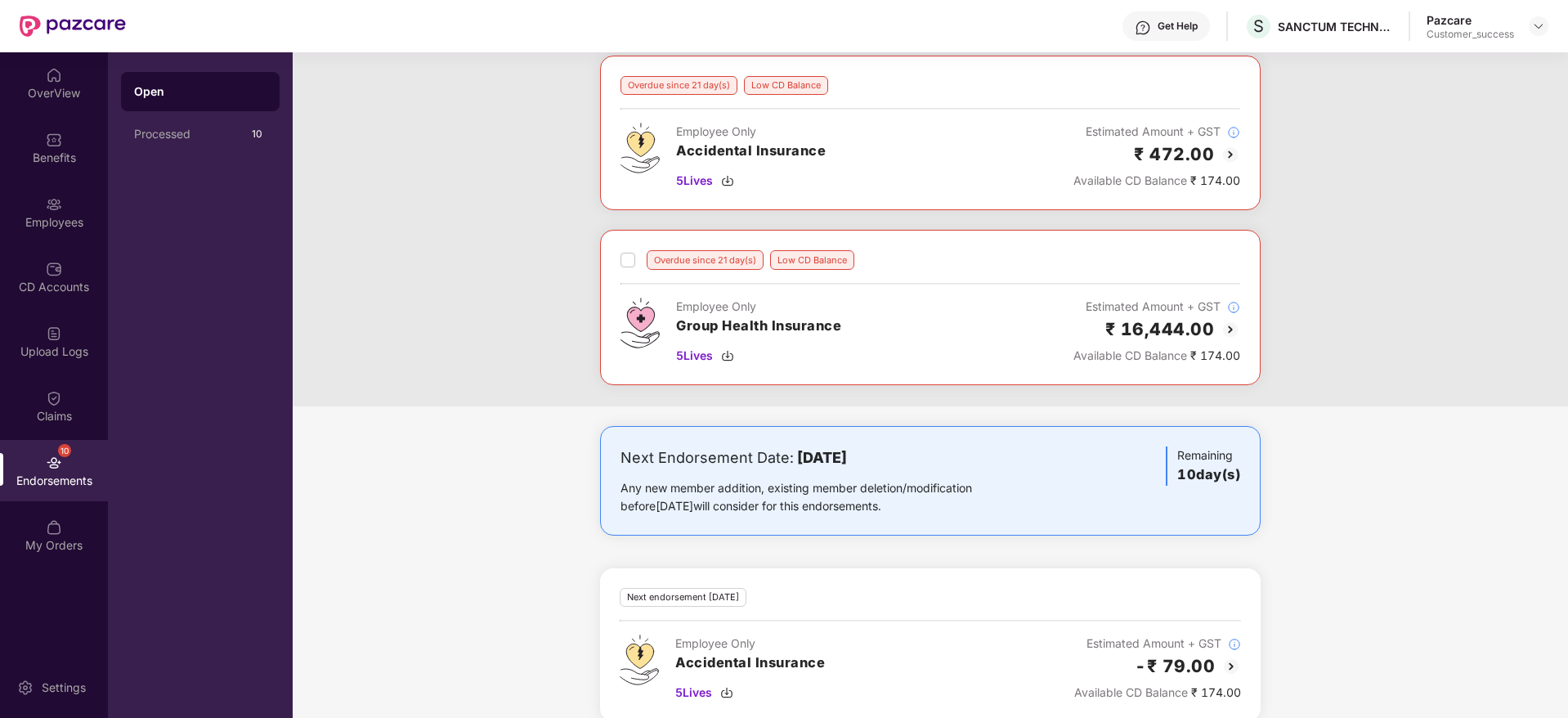
scroll to position [0, 0]
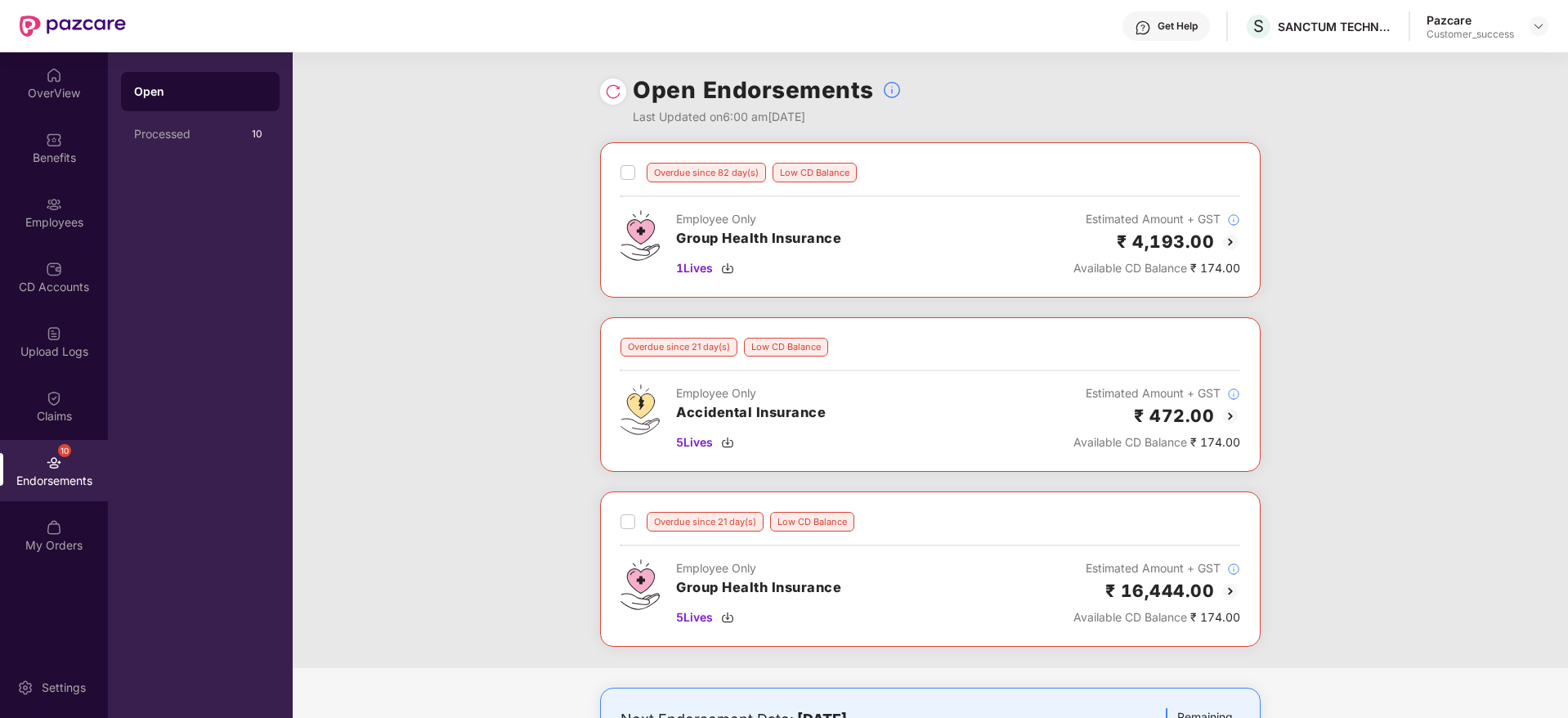
click at [1338, 378] on div "Overdue since 82 day(s) Low CD Balance Employee Only Group Health Insurance 1 L…" at bounding box center [930, 405] width 1276 height 526
click at [1228, 242] on img at bounding box center [1230, 242] width 19 height 19
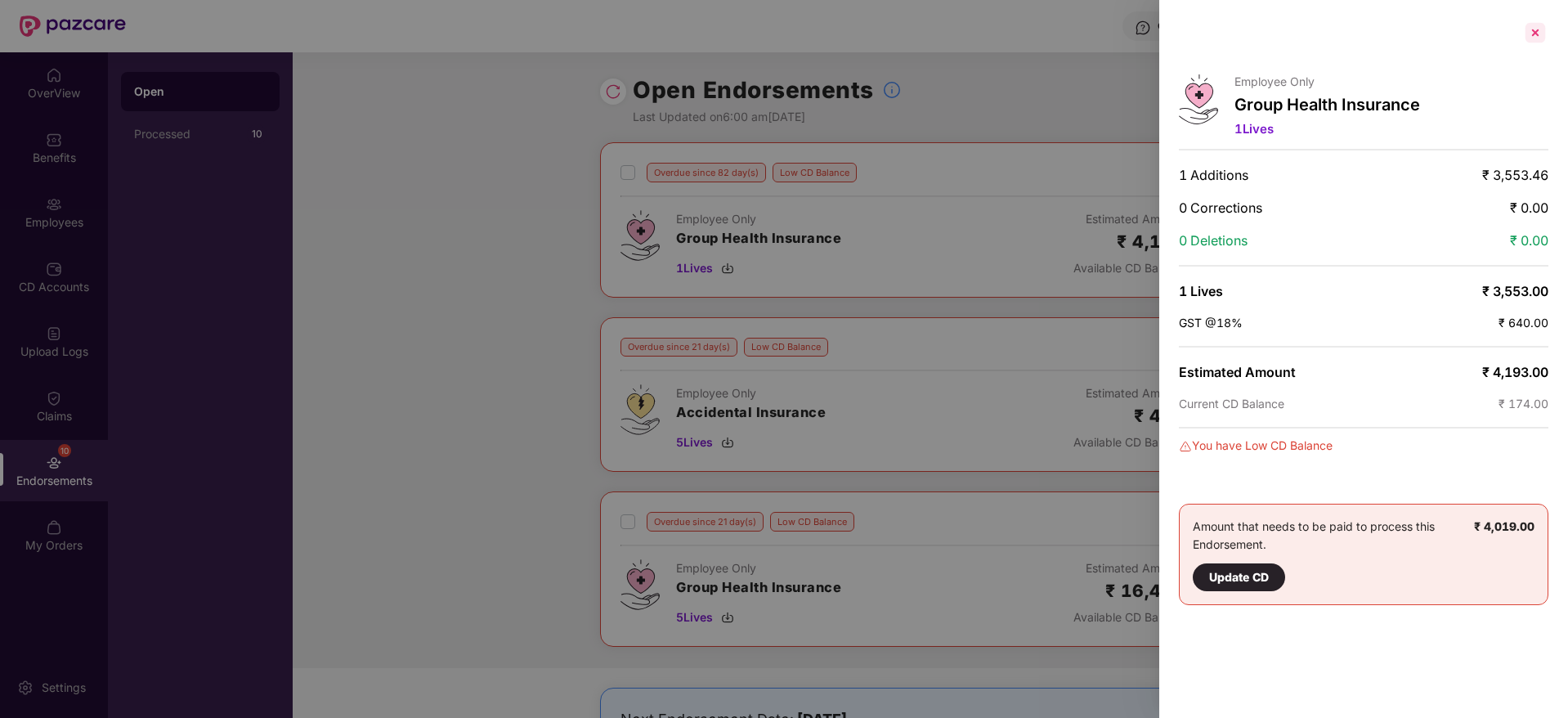
click at [1542, 35] on div at bounding box center [1535, 32] width 26 height 26
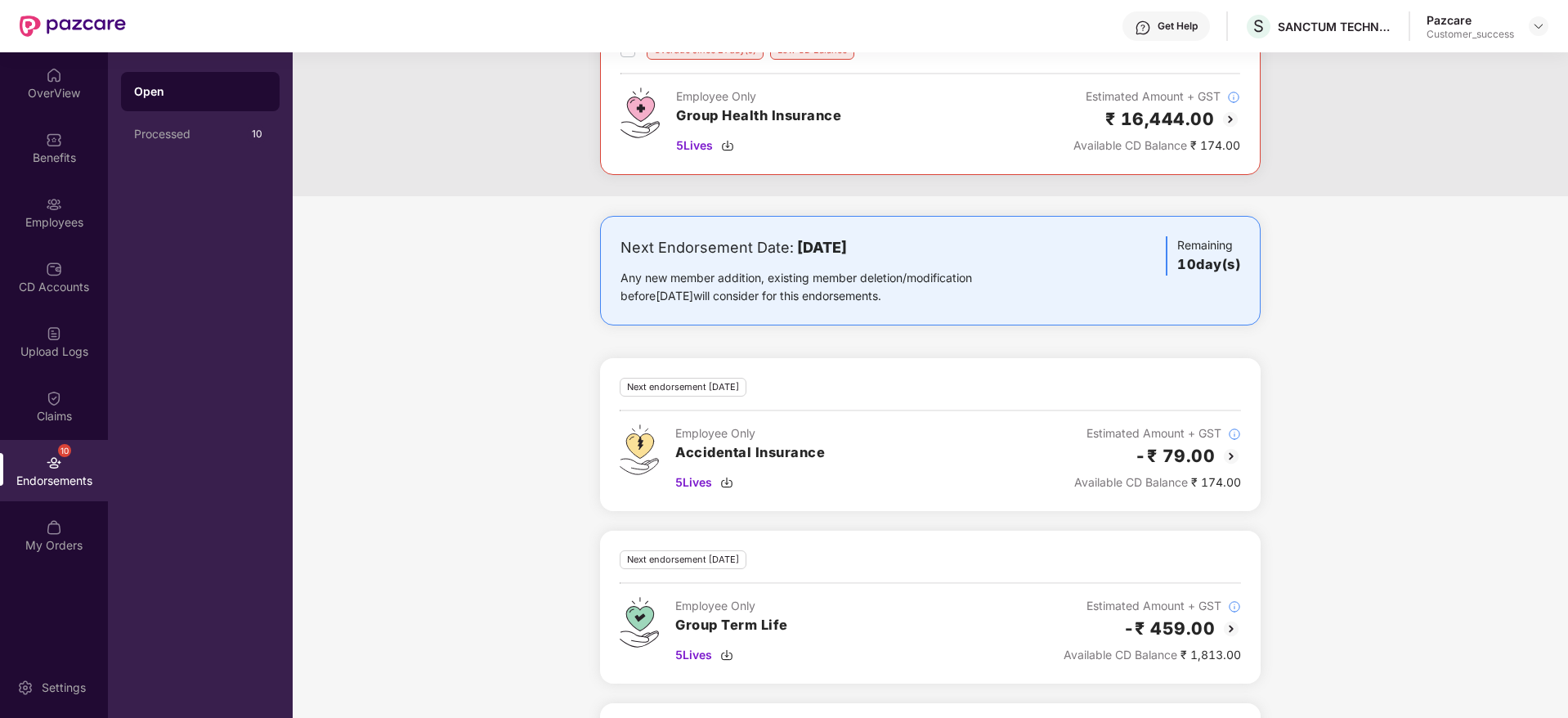
scroll to position [630, 0]
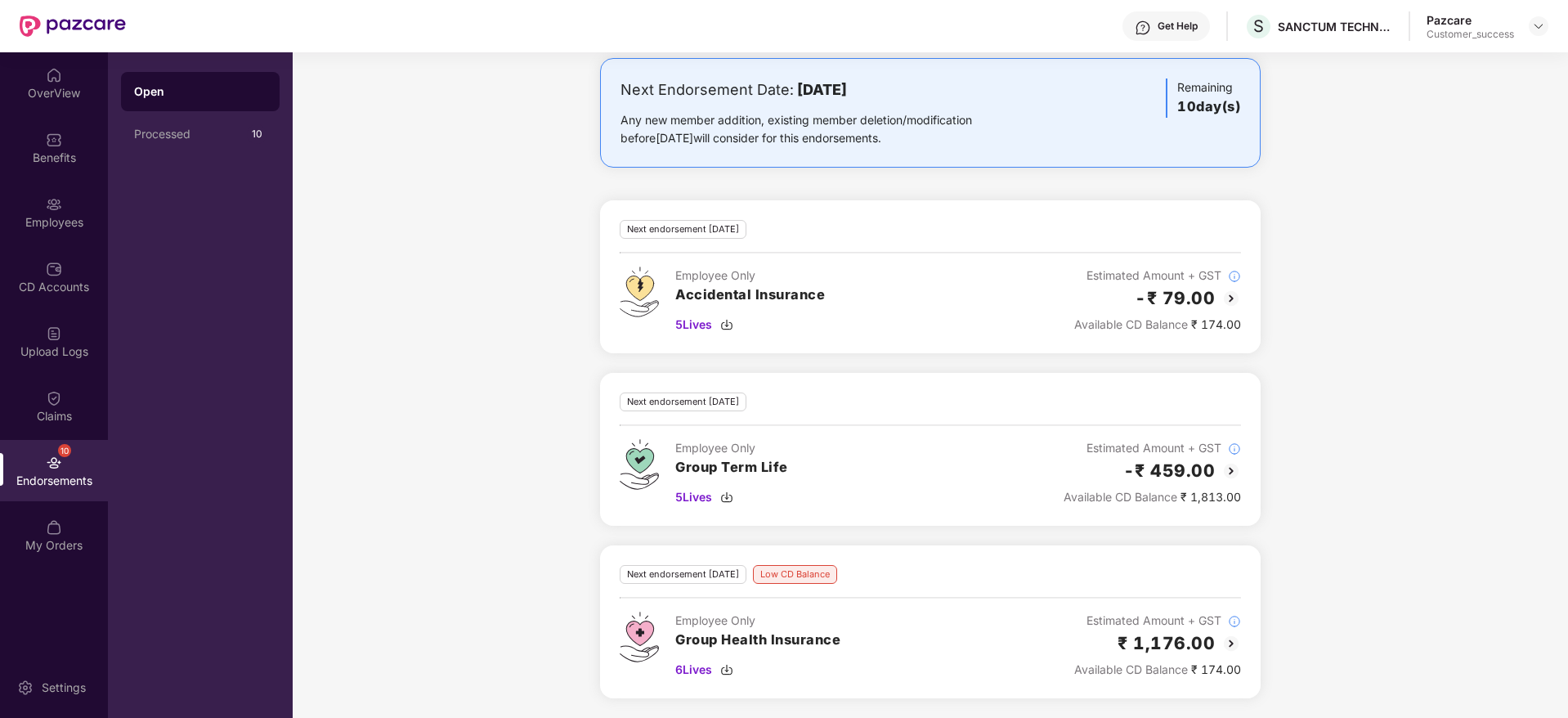
click at [1231, 643] on img at bounding box center [1231, 644] width 19 height 19
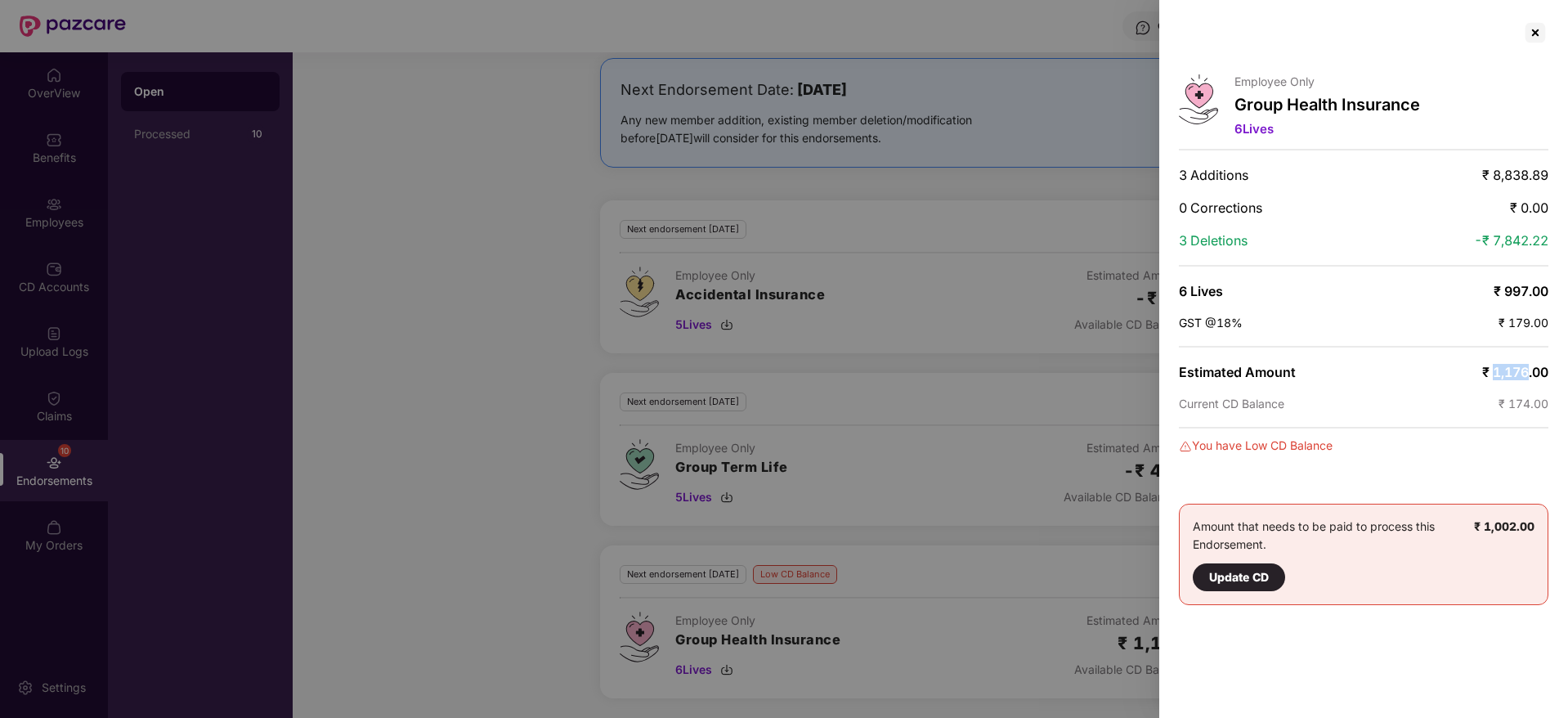
drag, startPoint x: 1490, startPoint y: 373, endPoint x: 1524, endPoint y: 373, distance: 34.0
click at [1524, 373] on span "₹ 1,176.00" at bounding box center [1516, 372] width 66 height 16
copy span "1,176"
click at [1532, 24] on div at bounding box center [1535, 32] width 26 height 26
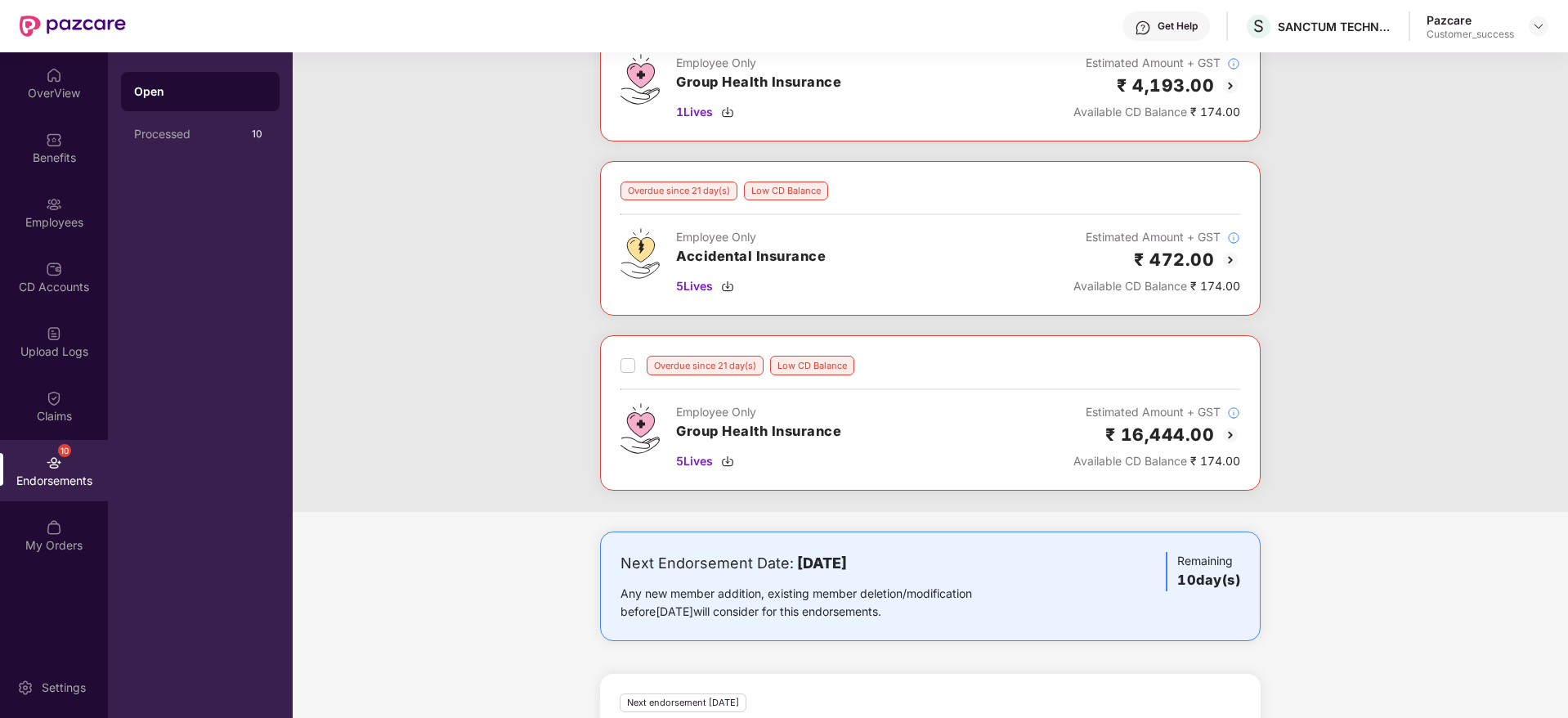
scroll to position [139, 0]
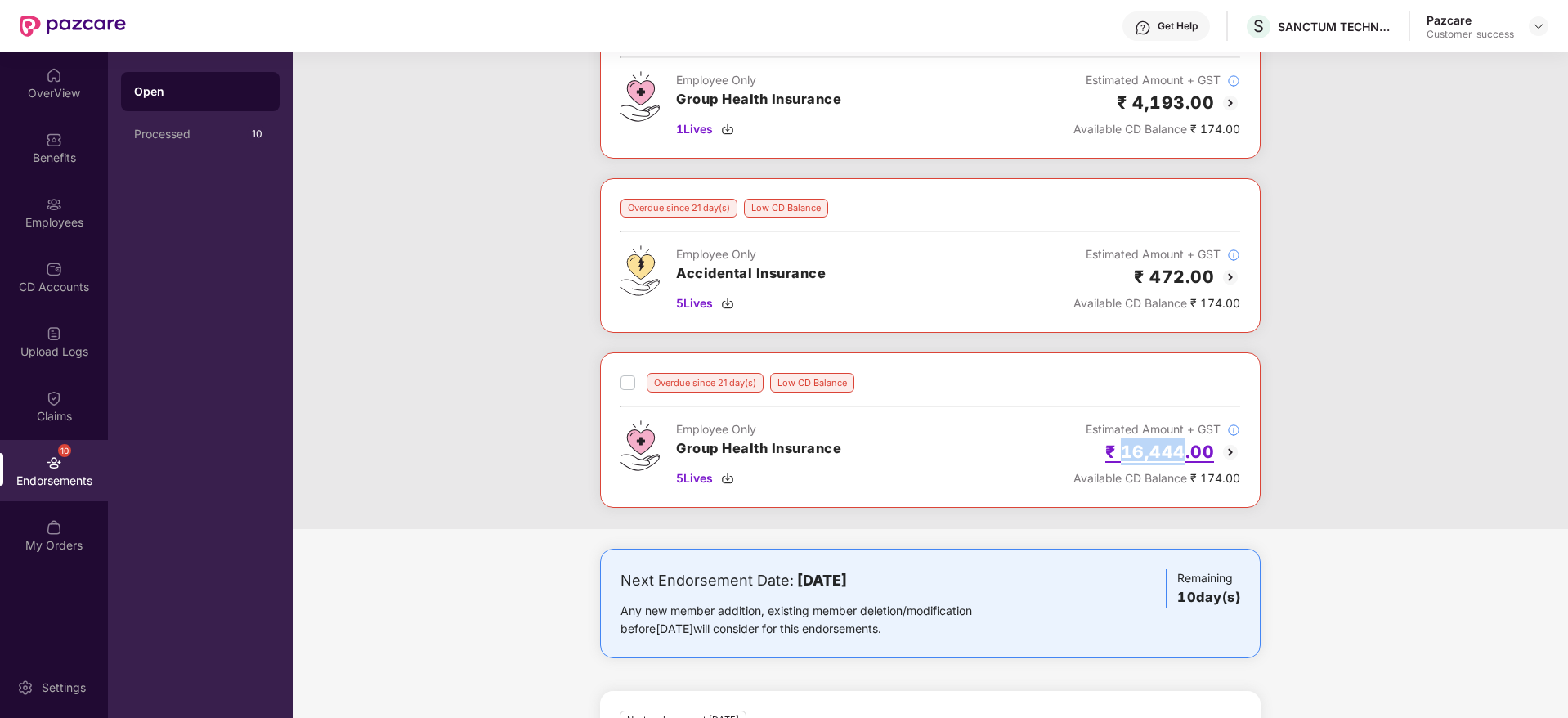
drag, startPoint x: 1121, startPoint y: 452, endPoint x: 1186, endPoint y: 452, distance: 65.0
click at [1186, 452] on h2 "₹ 16,444.00" at bounding box center [1160, 452] width 110 height 27
copy h2 "16,444"
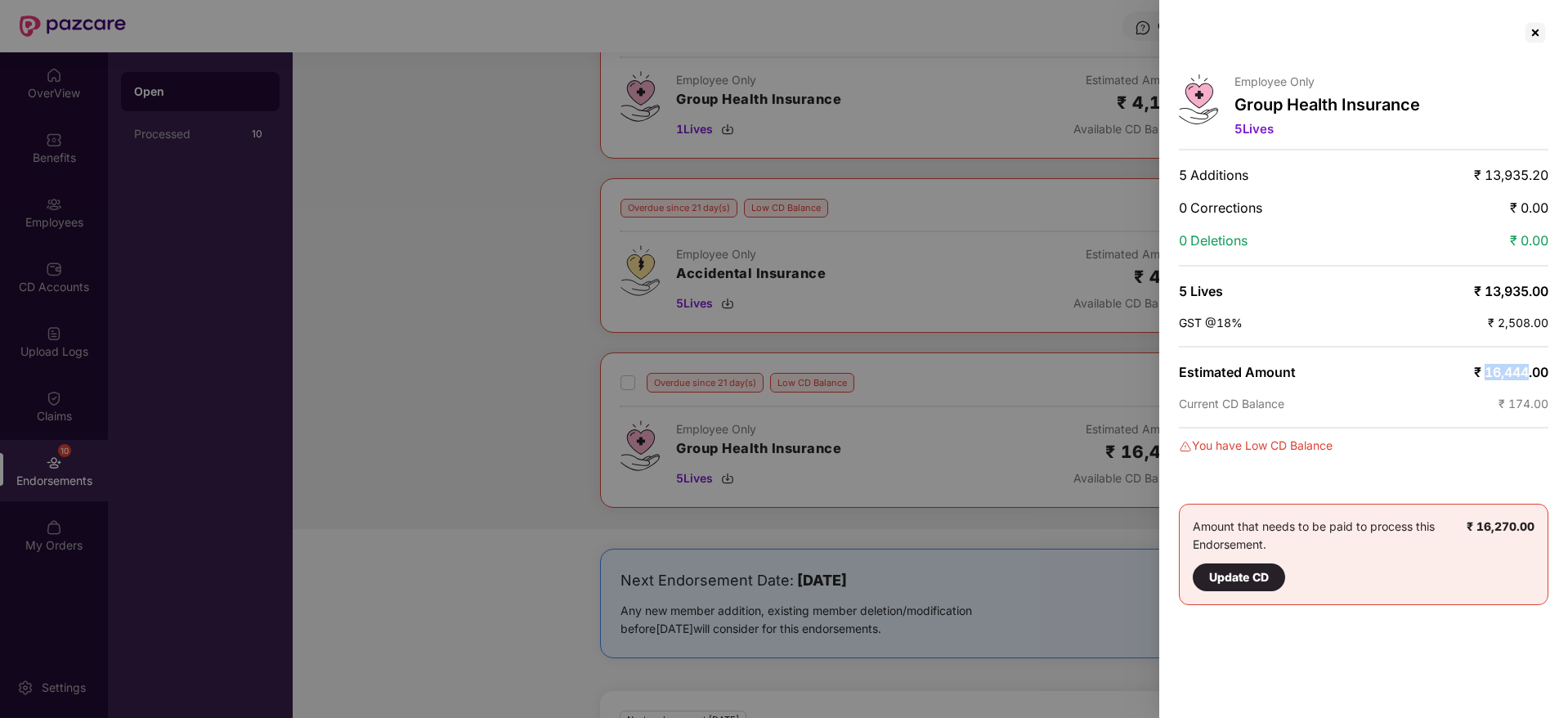
drag, startPoint x: 1484, startPoint y: 377, endPoint x: 1527, endPoint y: 377, distance: 43.0
click at [1527, 377] on span "₹ 16,444.00" at bounding box center [1511, 372] width 74 height 16
copy span "16,444"
drag, startPoint x: 1538, startPoint y: 38, endPoint x: 1531, endPoint y: 43, distance: 8.6
click at [1538, 37] on div at bounding box center [1535, 32] width 26 height 26
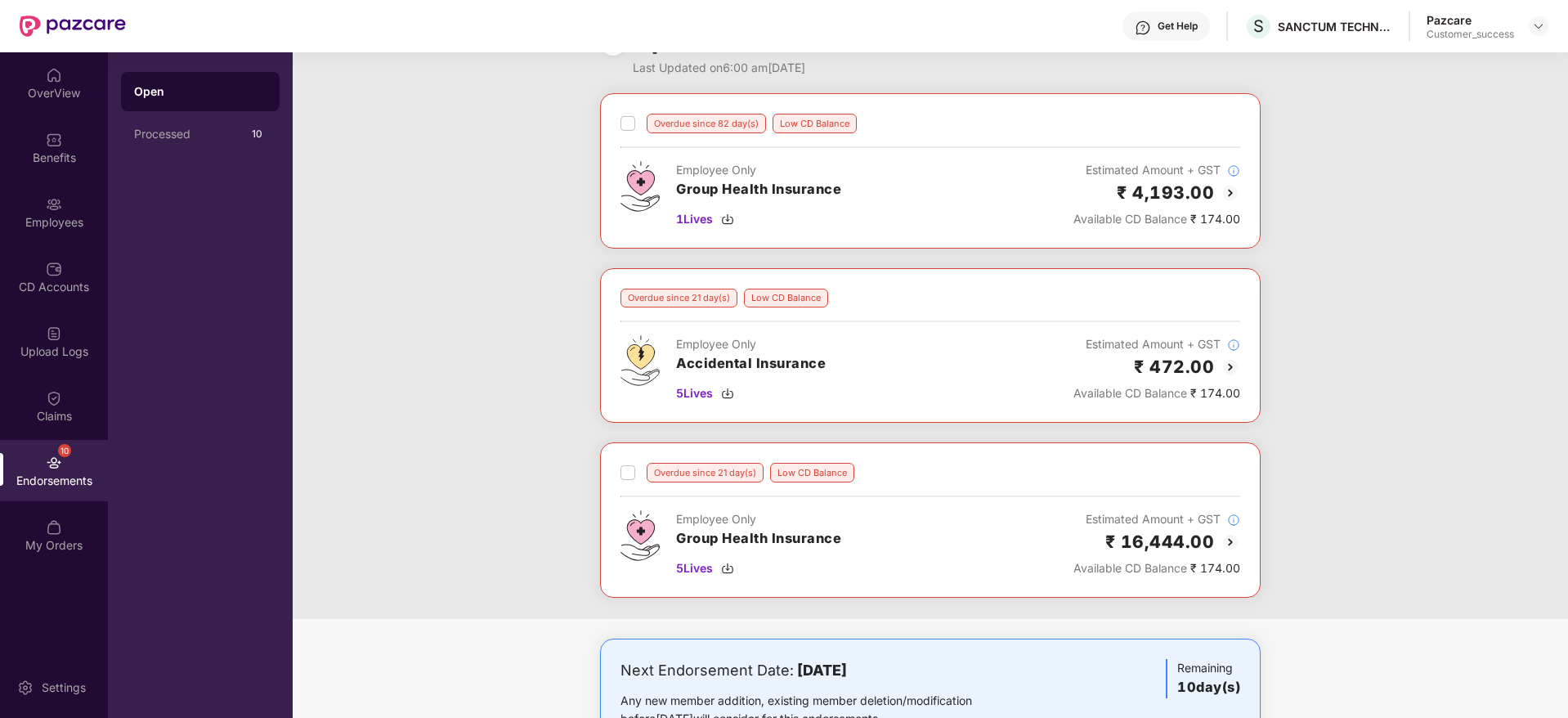
scroll to position [16, 0]
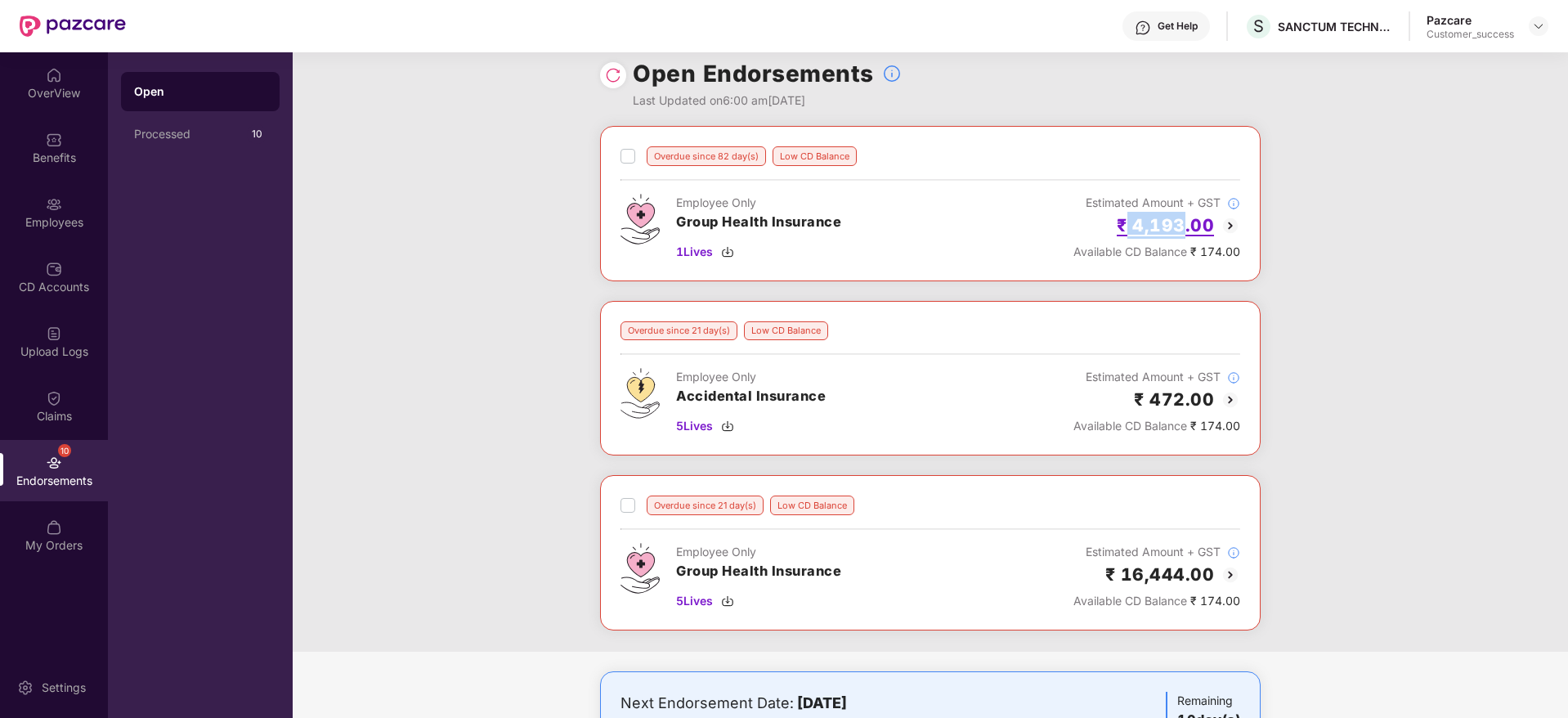
copy h2 "4,193"
copy h2 "472"
